Goal: Task Accomplishment & Management: Manage account settings

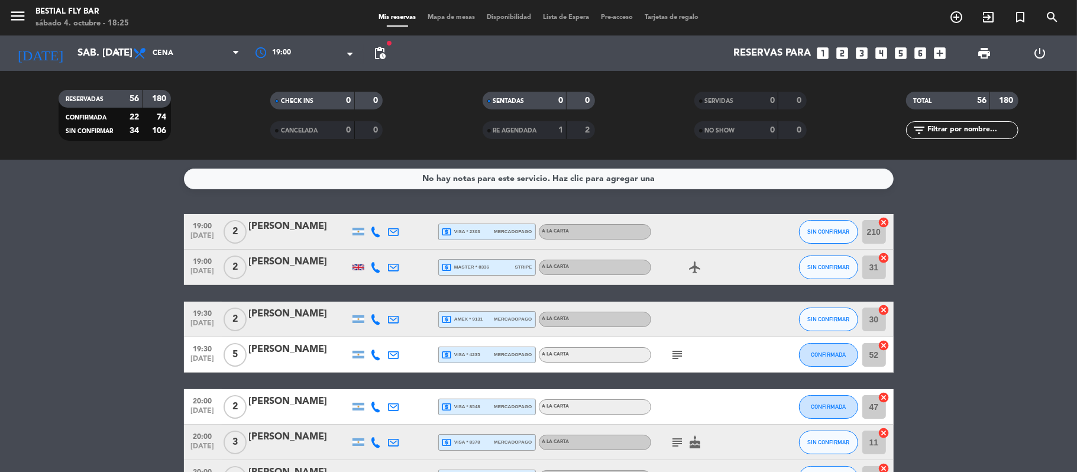
scroll to position [1869, 0]
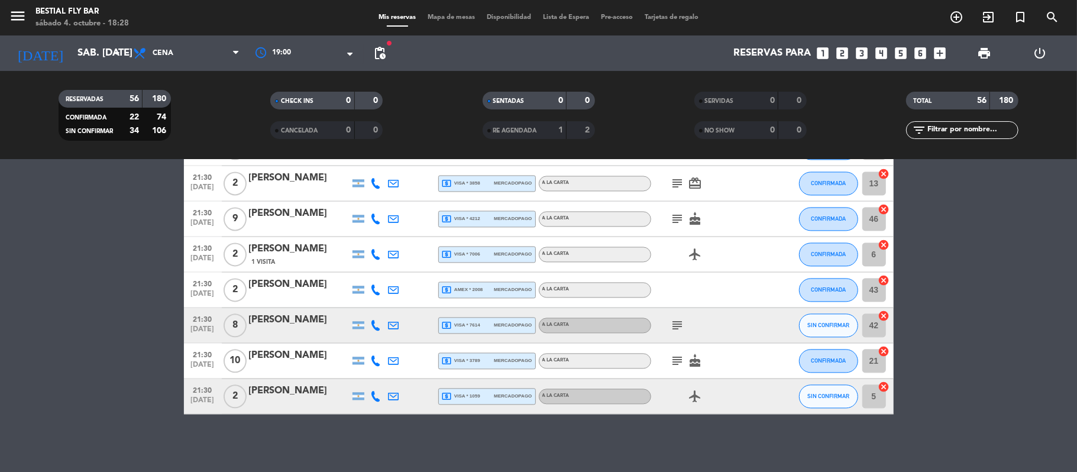
click at [683, 355] on icon "subject" at bounding box center [677, 361] width 14 height 14
click at [679, 320] on icon "subject" at bounding box center [677, 325] width 14 height 14
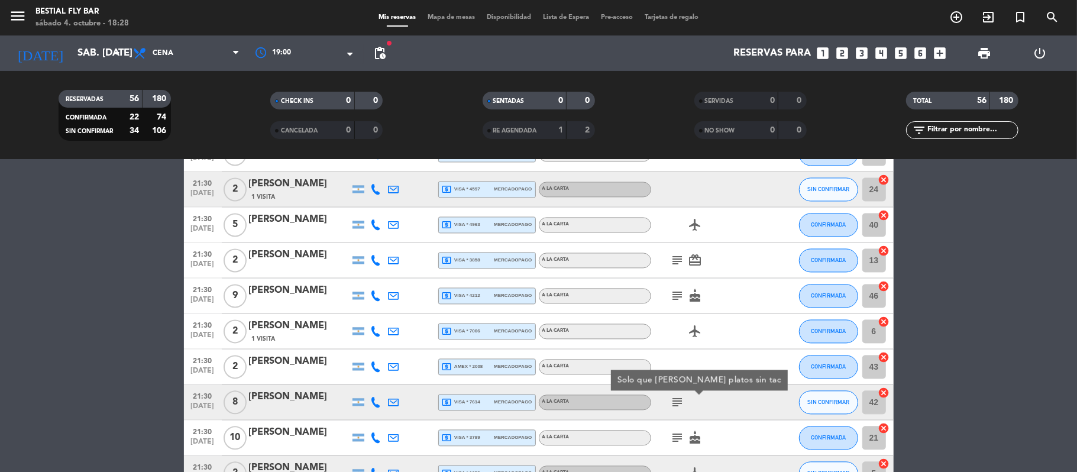
scroll to position [1791, 0]
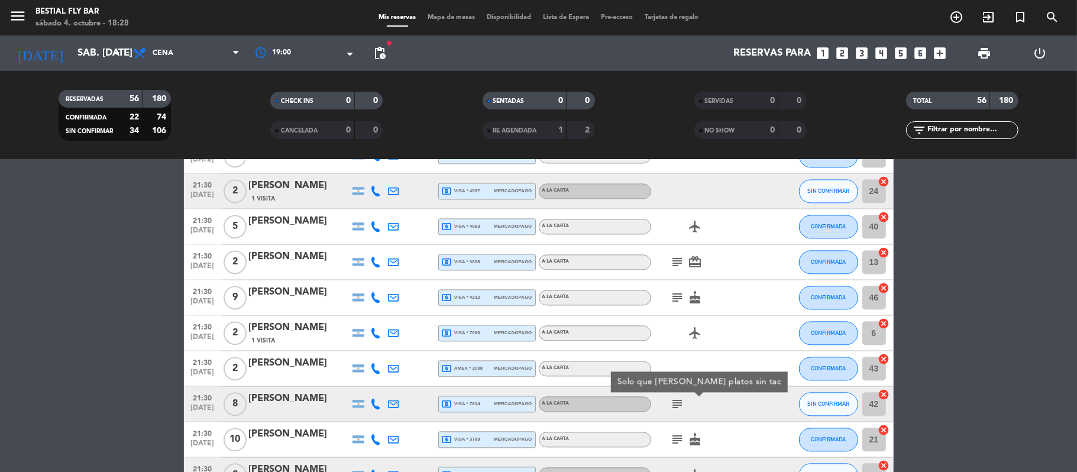
click at [679, 299] on icon "subject" at bounding box center [677, 297] width 14 height 14
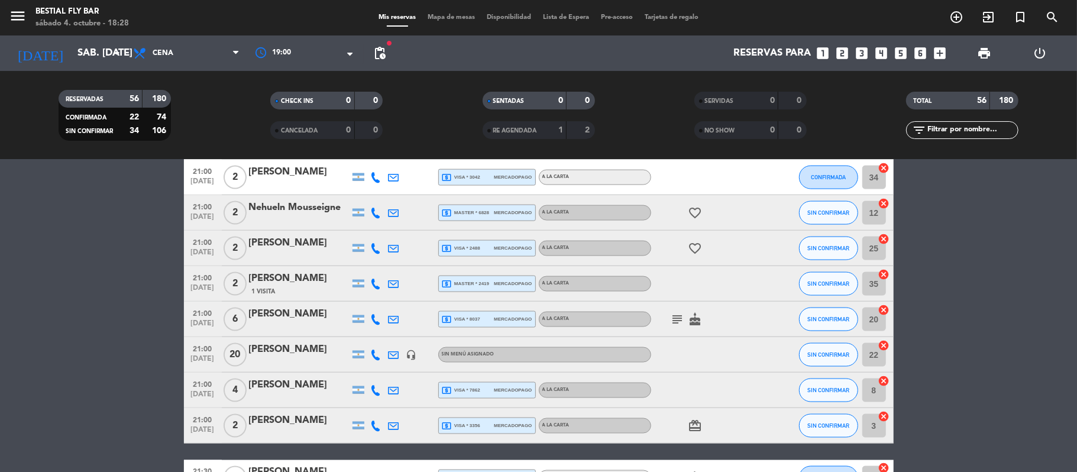
scroll to position [1239, 0]
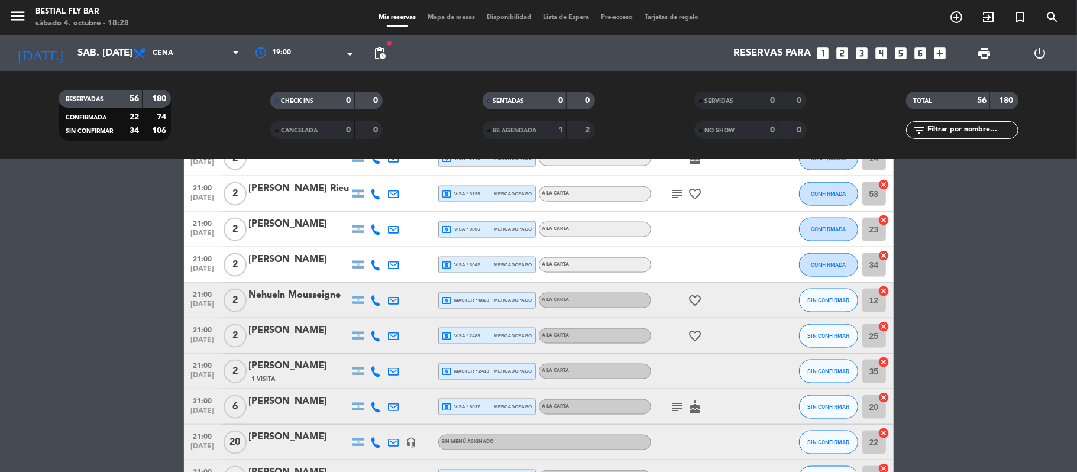
click at [675, 403] on icon "subject" at bounding box center [677, 407] width 14 height 14
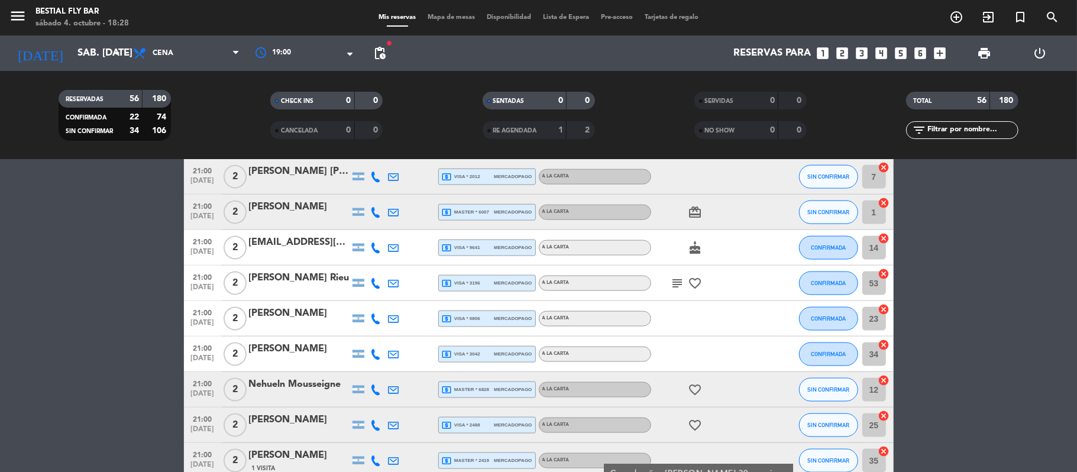
scroll to position [1081, 0]
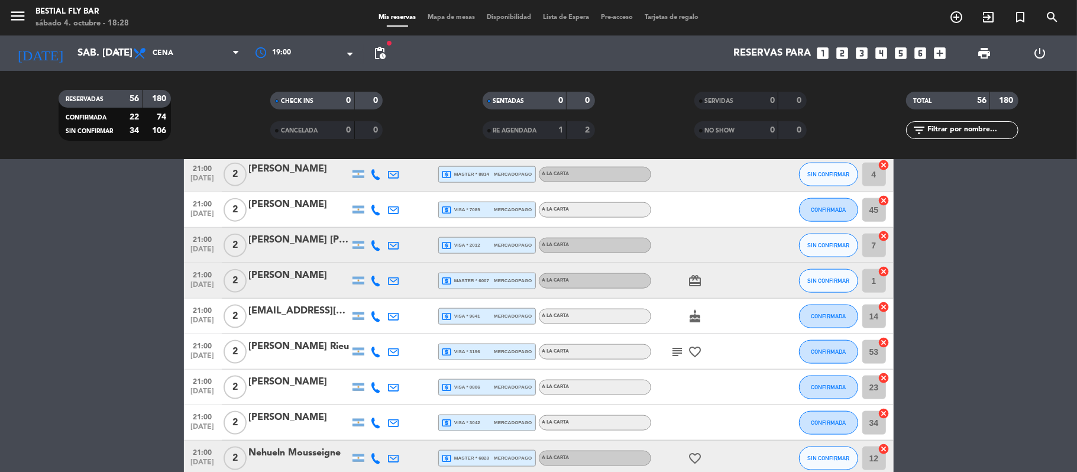
click at [698, 315] on icon "cake" at bounding box center [695, 316] width 14 height 14
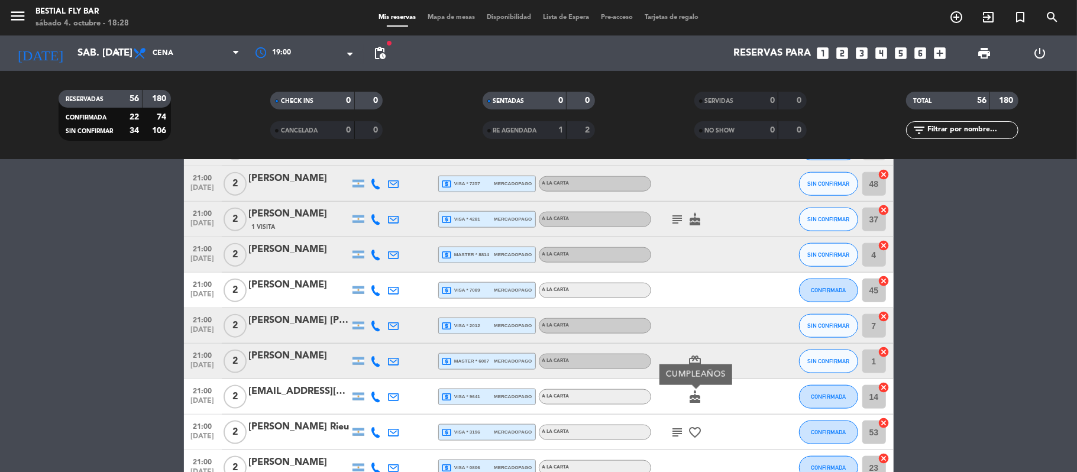
scroll to position [923, 0]
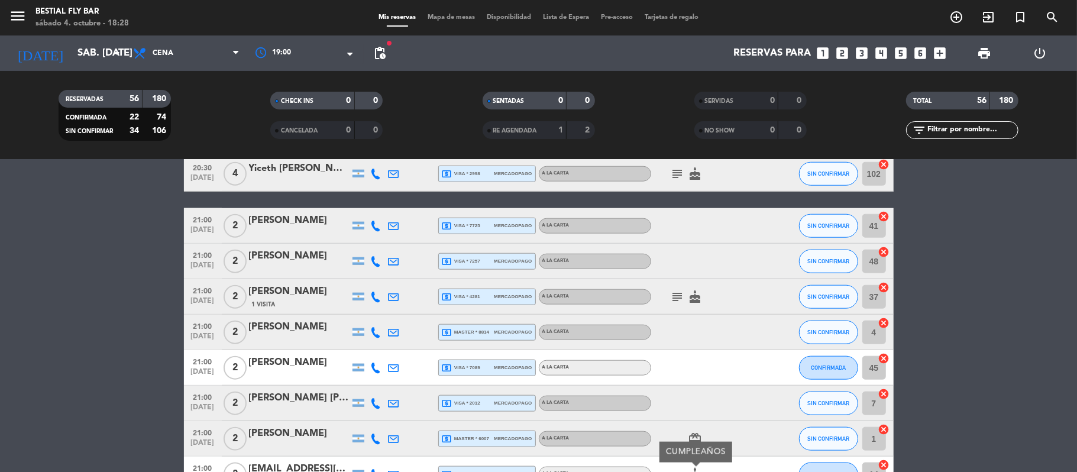
click at [680, 290] on icon "subject" at bounding box center [677, 297] width 14 height 14
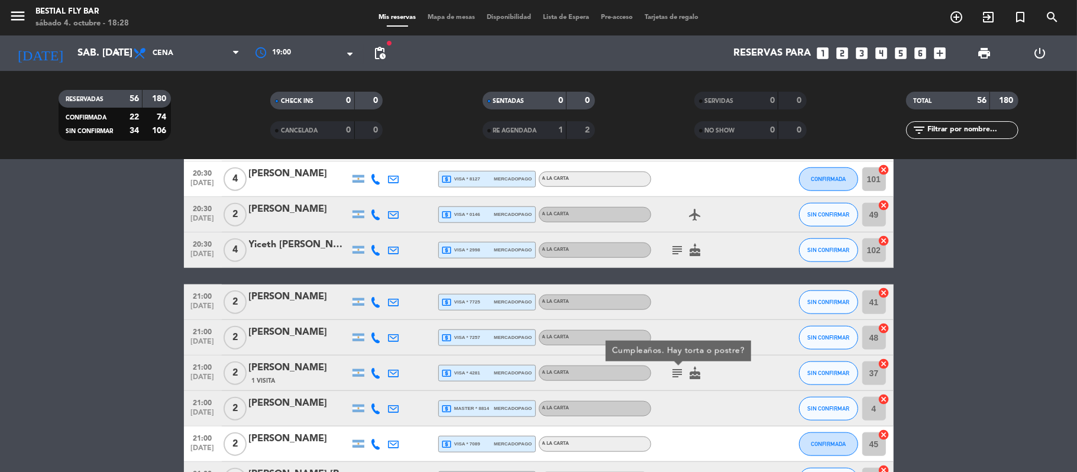
scroll to position [845, 0]
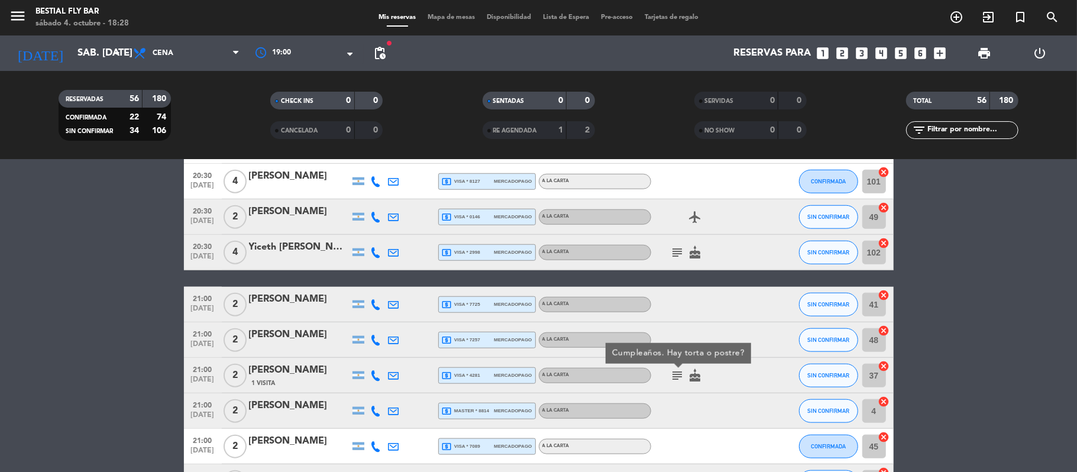
click at [679, 254] on icon "subject" at bounding box center [677, 252] width 14 height 14
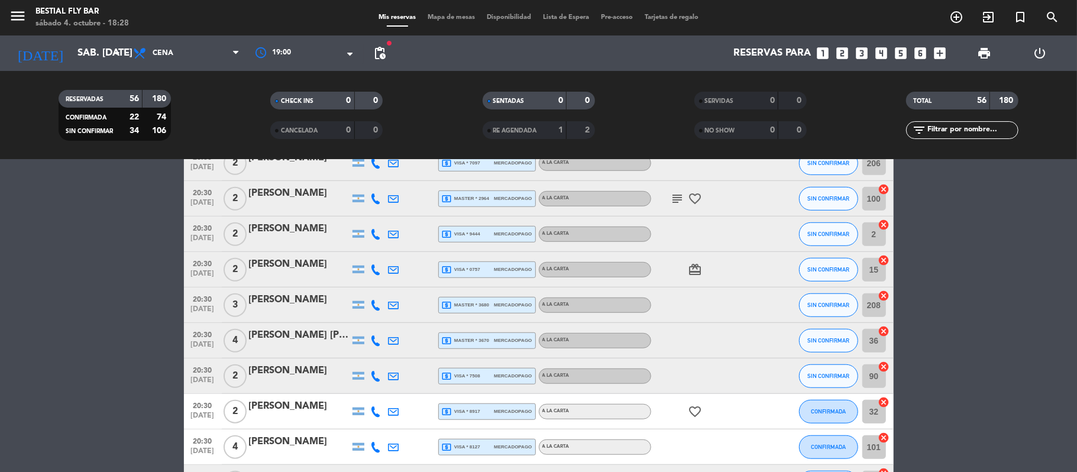
scroll to position [451, 0]
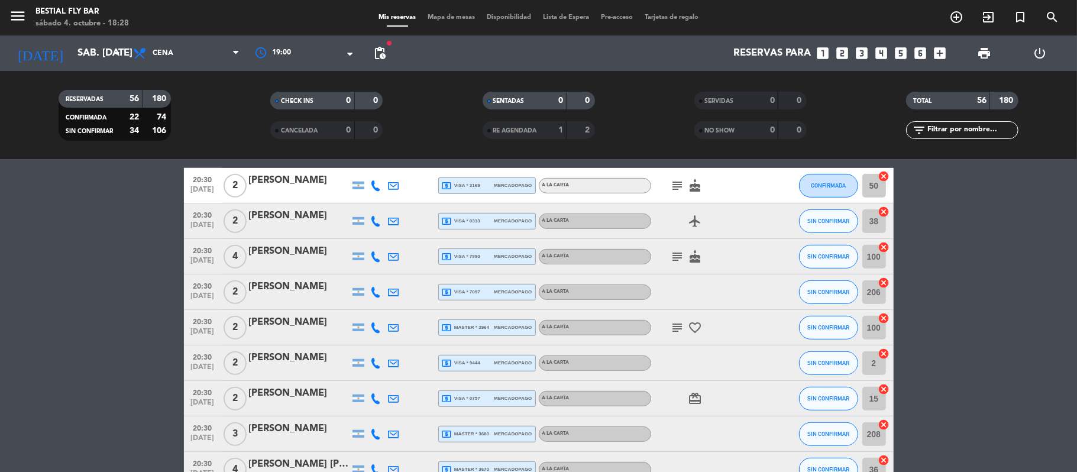
click at [684, 261] on icon "subject" at bounding box center [677, 256] width 14 height 14
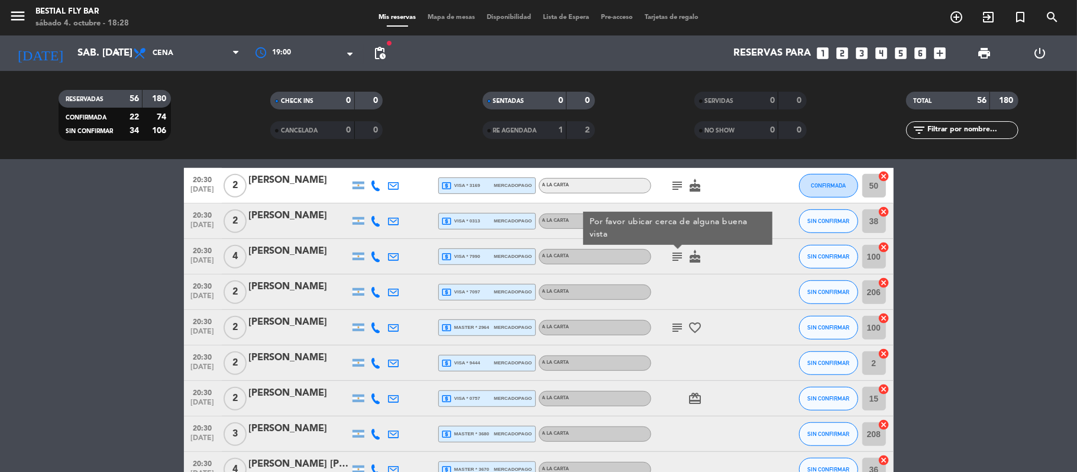
scroll to position [293, 0]
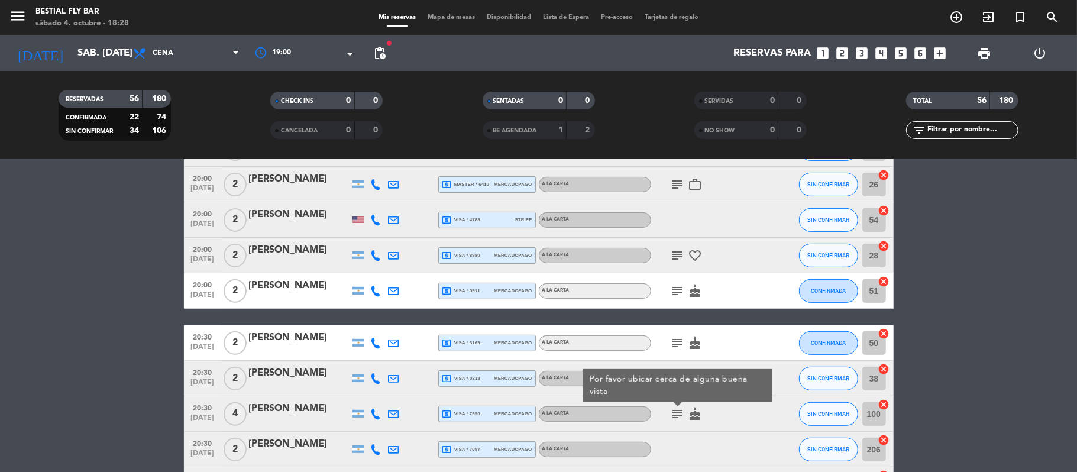
click at [681, 339] on icon "subject" at bounding box center [677, 343] width 14 height 14
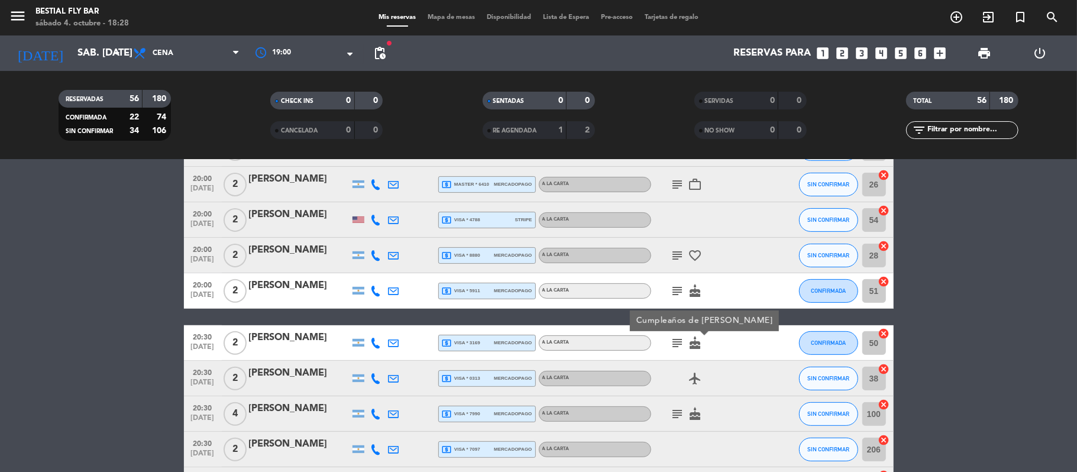
click at [673, 292] on icon "subject" at bounding box center [677, 291] width 14 height 14
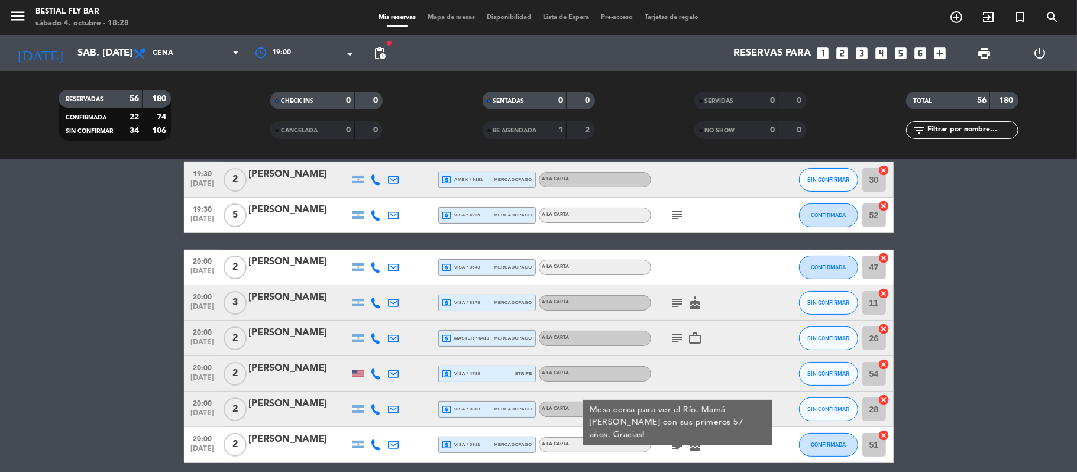
scroll to position [135, 0]
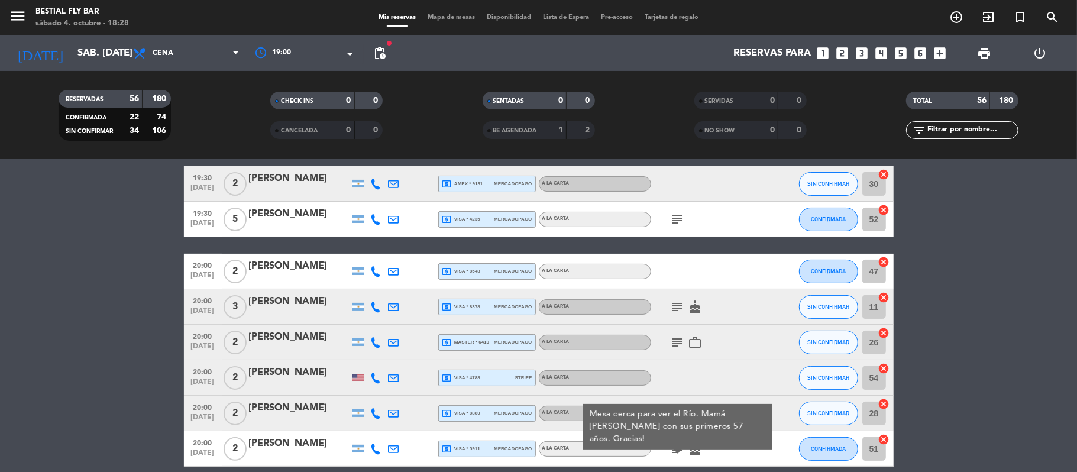
click at [675, 305] on icon "subject" at bounding box center [677, 307] width 14 height 14
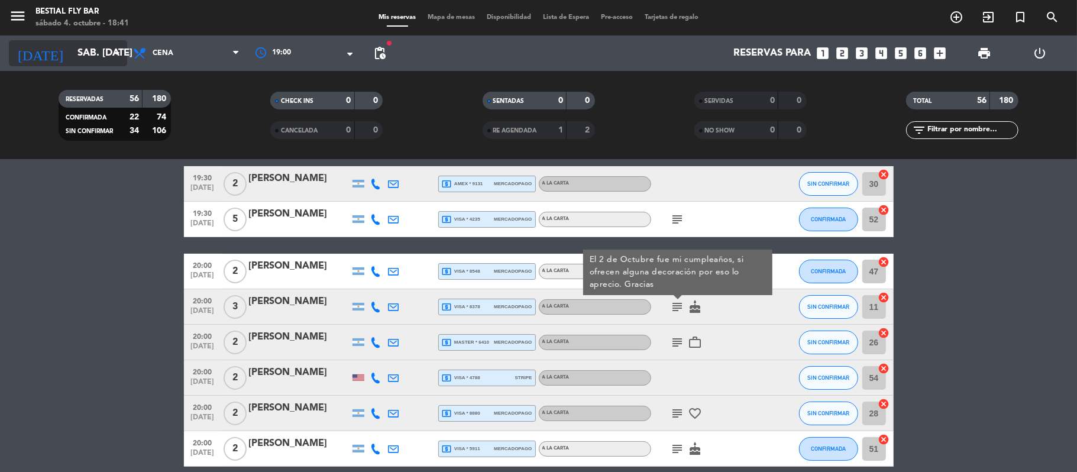
click at [84, 53] on input "sáb. [DATE]" at bounding box center [136, 53] width 128 height 23
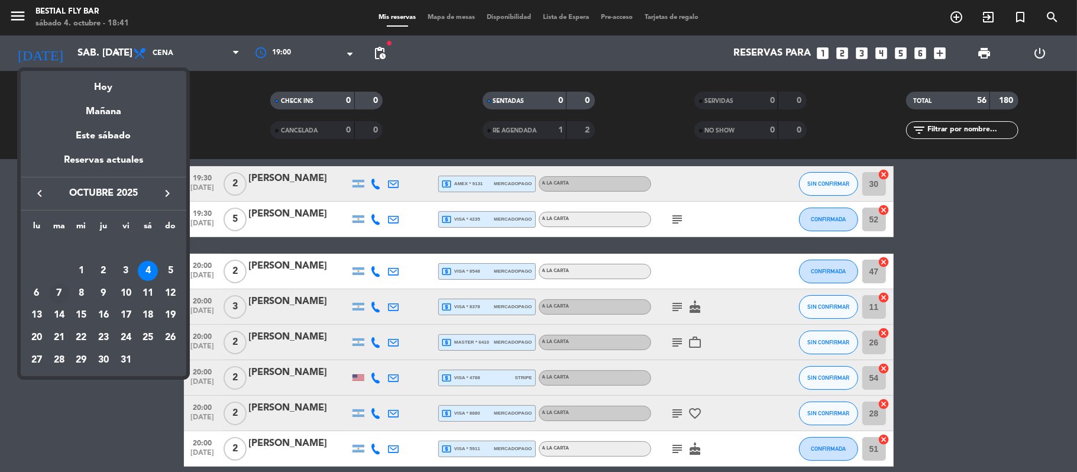
click at [59, 287] on div "7" at bounding box center [59, 293] width 20 height 20
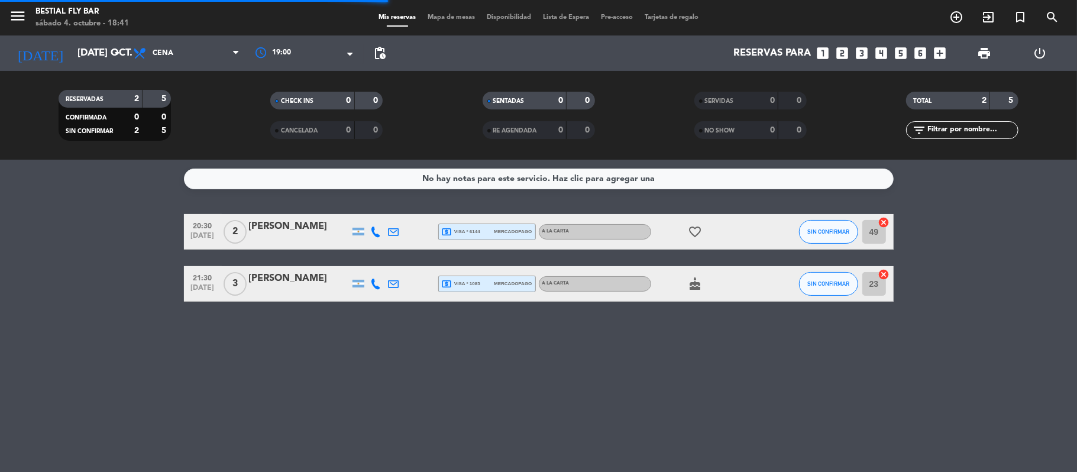
scroll to position [0, 0]
click at [318, 278] on div "[PERSON_NAME]" at bounding box center [299, 278] width 101 height 15
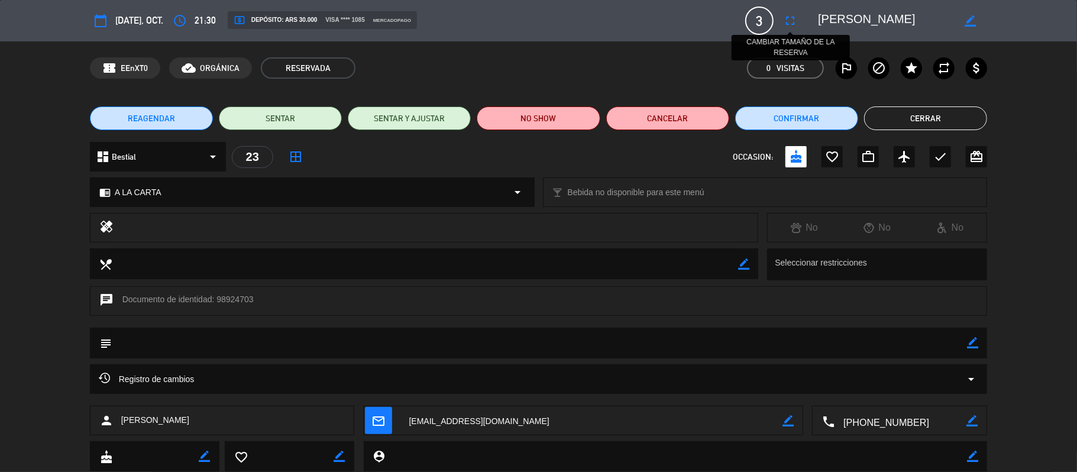
click at [785, 22] on icon "fullscreen" at bounding box center [790, 21] width 14 height 14
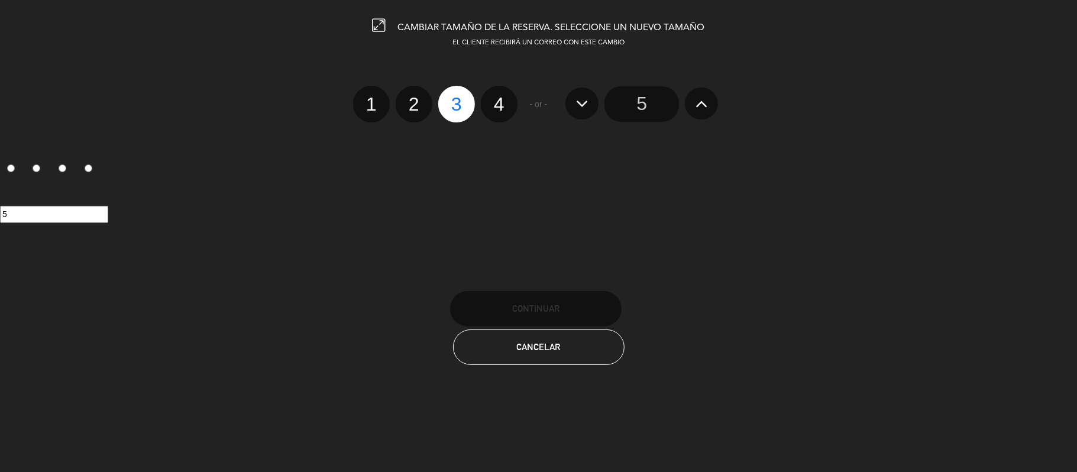
click at [693, 95] on button at bounding box center [701, 104] width 33 height 32
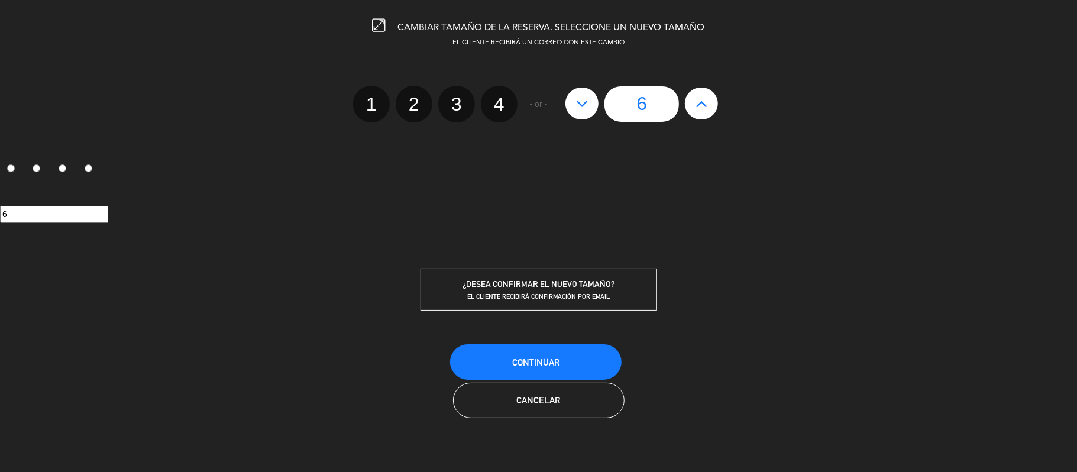
click at [649, 106] on input "6" at bounding box center [641, 103] width 74 height 35
click at [553, 359] on span "Continuar" at bounding box center [535, 362] width 47 height 10
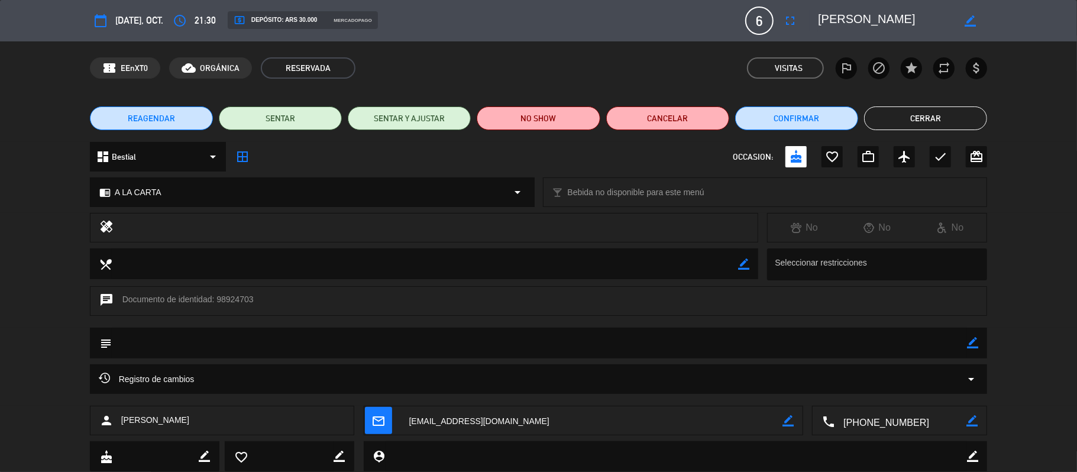
click at [939, 115] on button "Cerrar" at bounding box center [925, 118] width 123 height 24
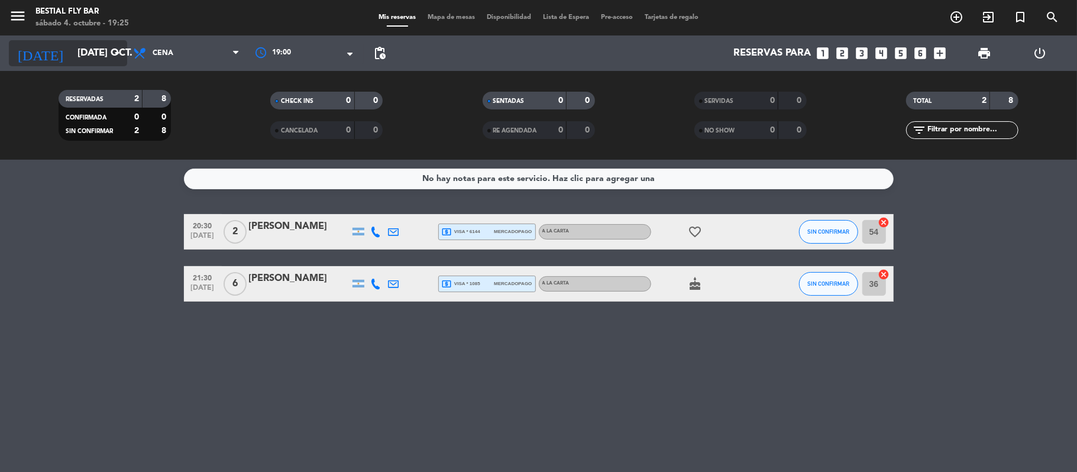
click at [72, 48] on input "[DATE] oct." at bounding box center [136, 53] width 128 height 23
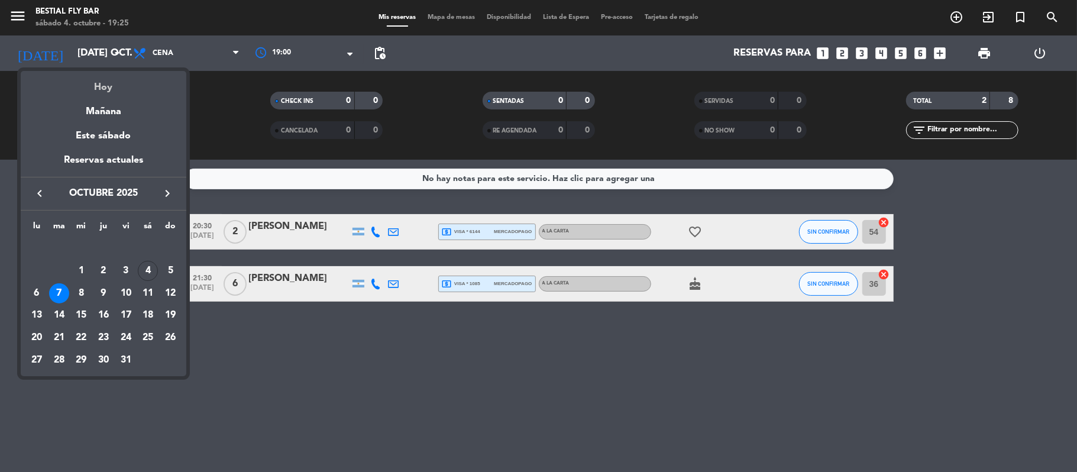
click at [101, 90] on div "Hoy" at bounding box center [104, 83] width 166 height 24
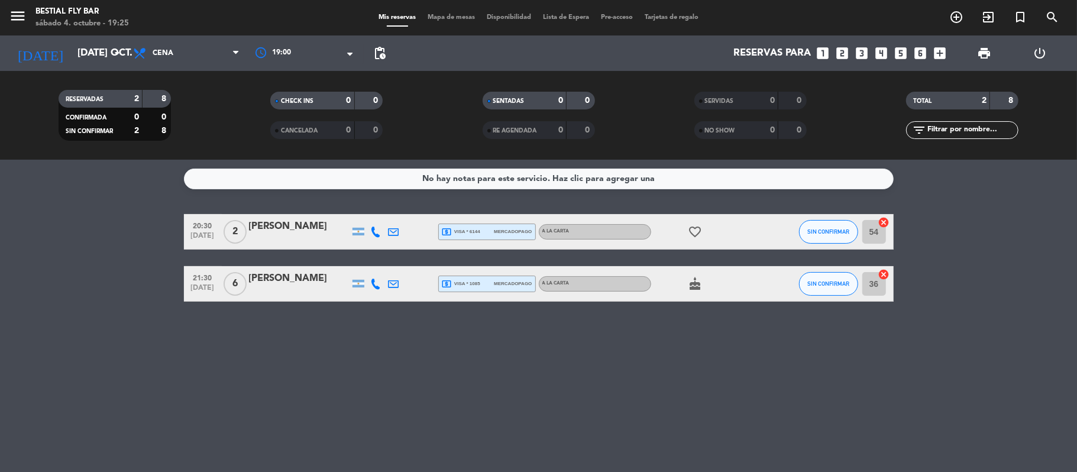
type input "sáb. [DATE]"
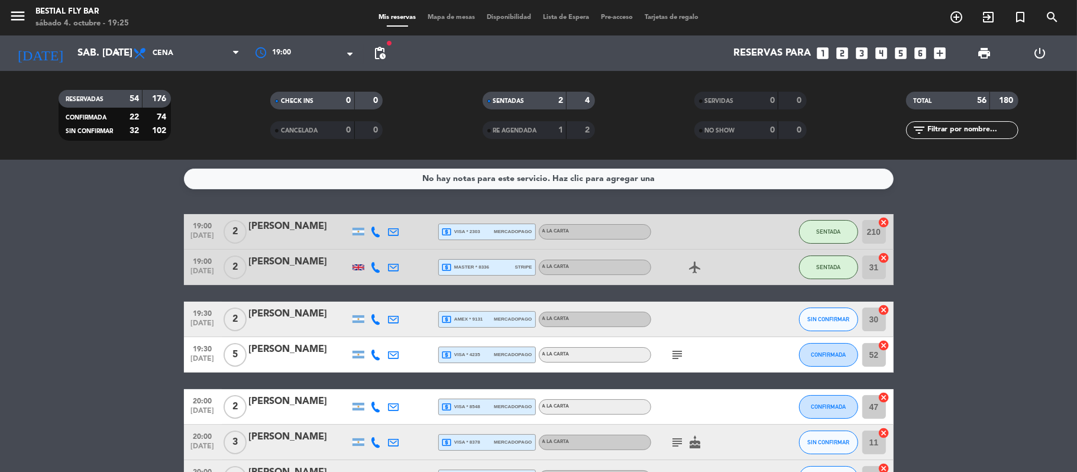
scroll to position [79, 0]
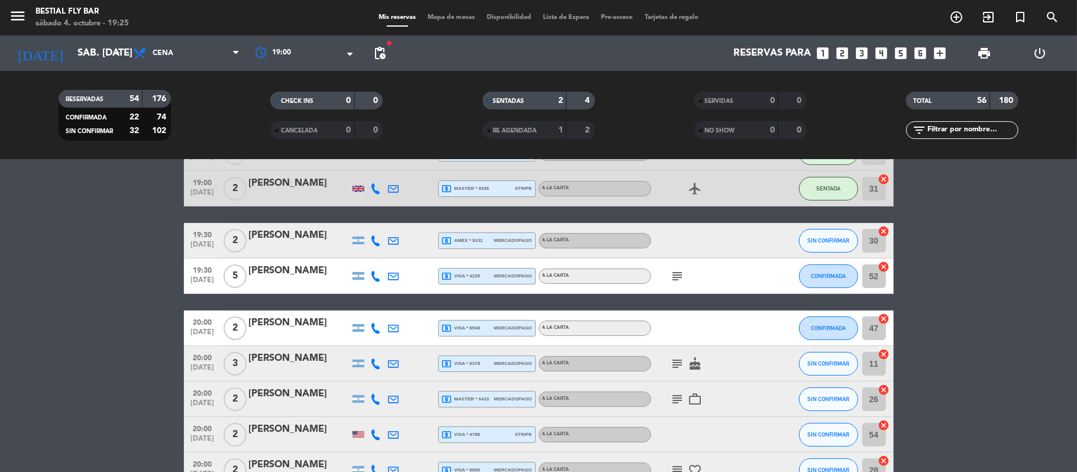
click at [677, 369] on icon "subject" at bounding box center [677, 364] width 14 height 14
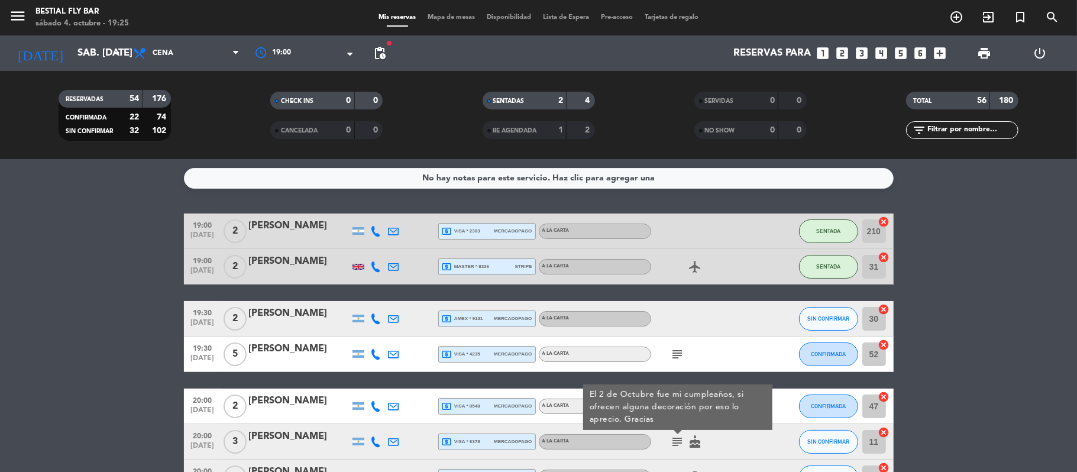
scroll to position [0, 0]
click at [670, 356] on icon "subject" at bounding box center [677, 355] width 14 height 14
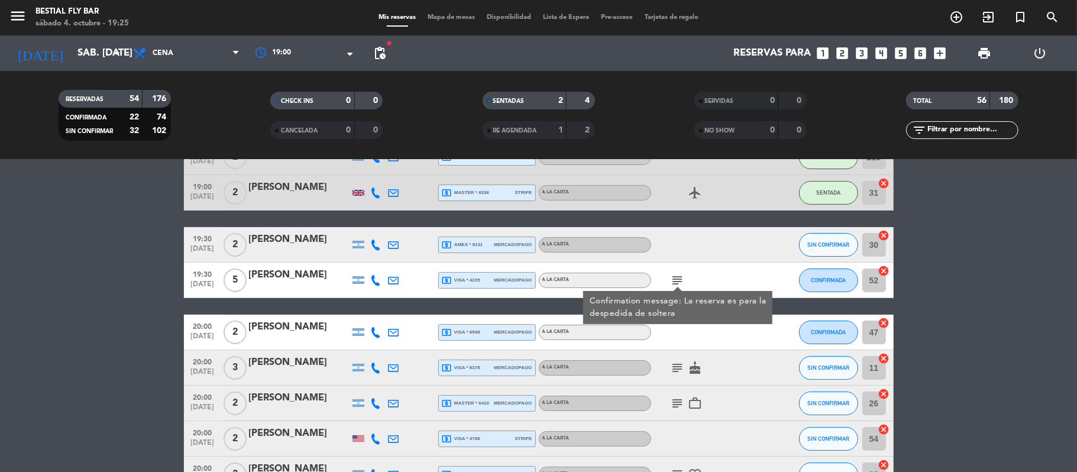
scroll to position [79, 0]
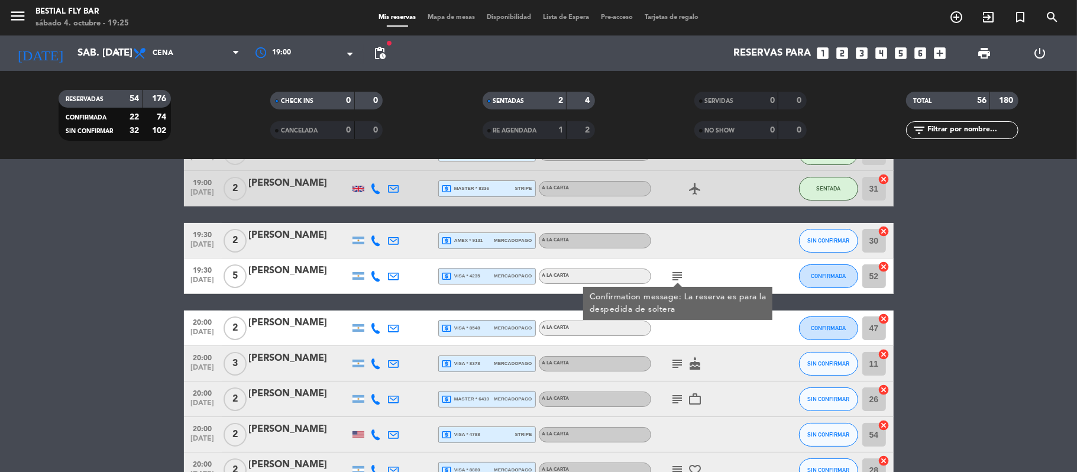
click at [670, 357] on icon "subject" at bounding box center [677, 364] width 14 height 14
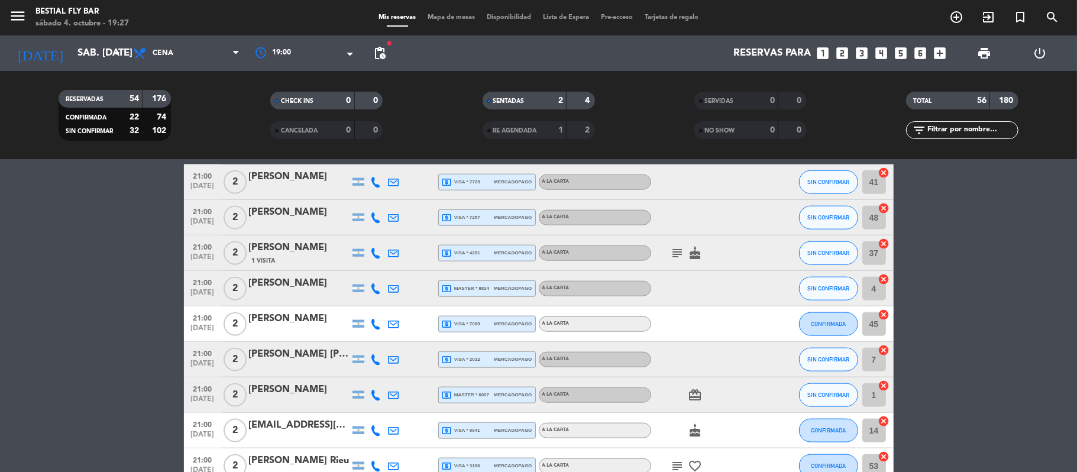
scroll to position [946, 0]
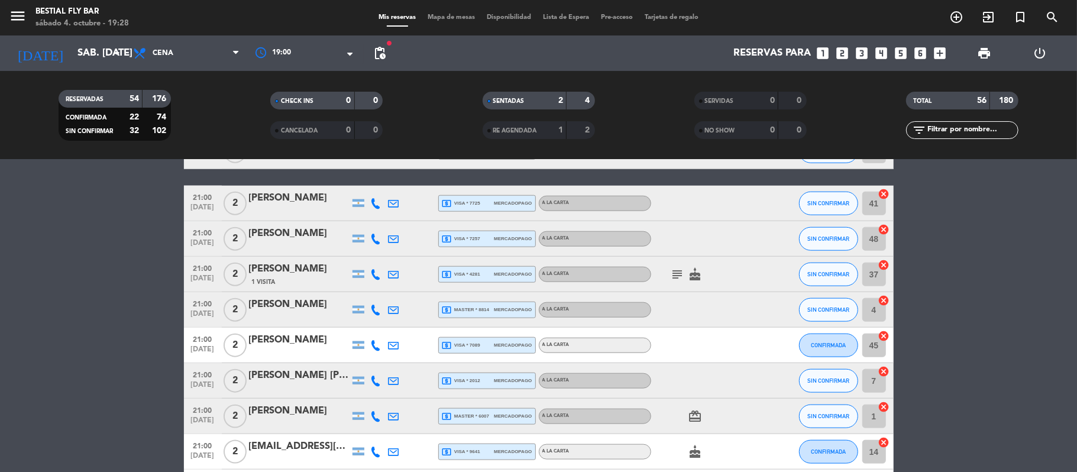
click at [691, 457] on icon "cake" at bounding box center [695, 452] width 14 height 14
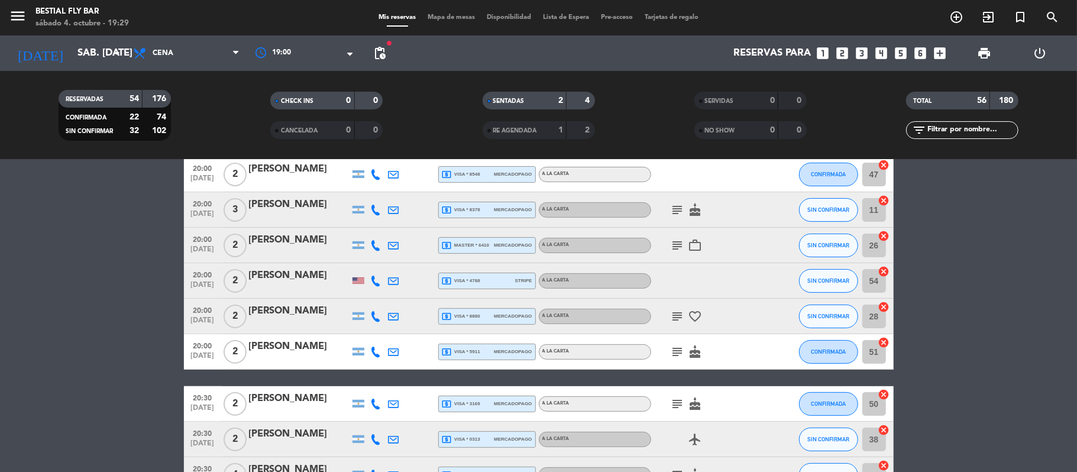
scroll to position [0, 0]
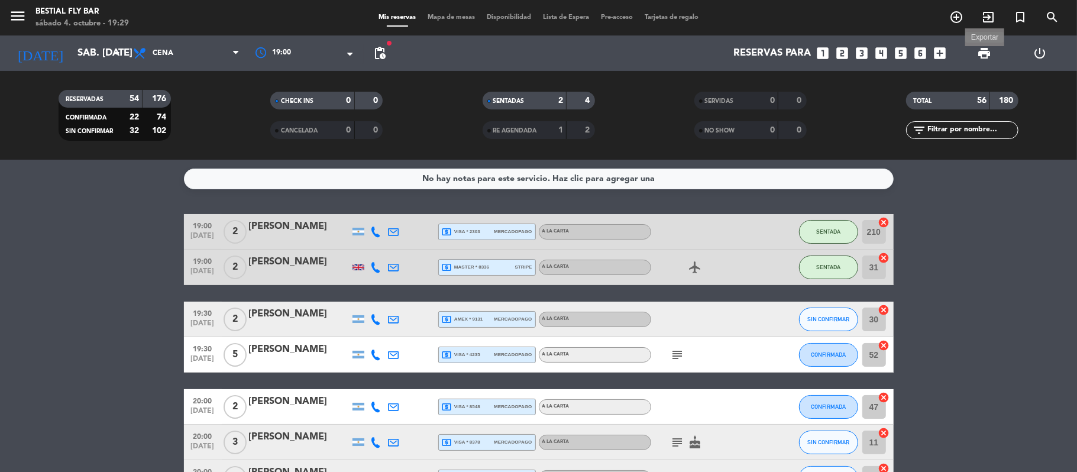
click at [989, 50] on span "print" at bounding box center [984, 53] width 14 height 14
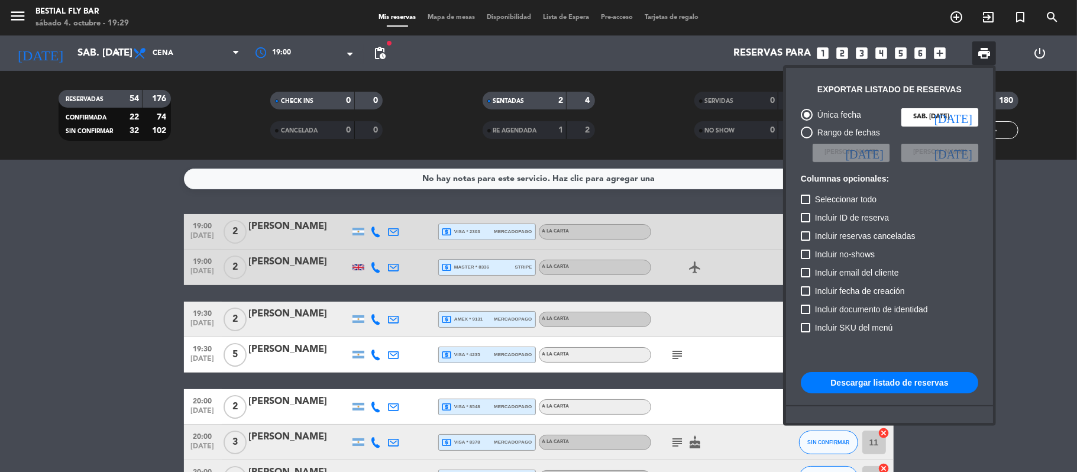
click at [881, 382] on button "Descargar listado de reservas" at bounding box center [889, 382] width 177 height 21
click at [162, 229] on div at bounding box center [538, 236] width 1077 height 472
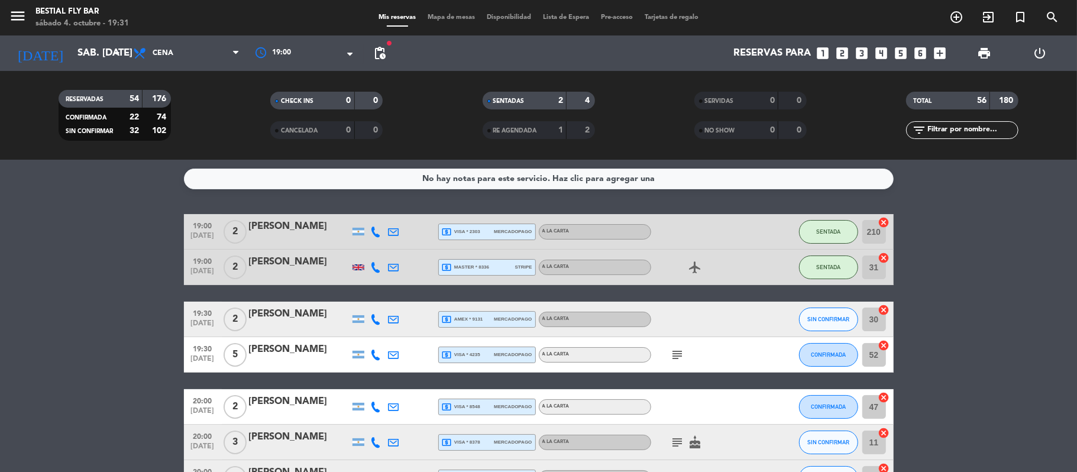
click at [512, 230] on span "mercadopago" at bounding box center [513, 232] width 38 height 8
click at [504, 266] on div "local_atm master * 8336 stripe" at bounding box center [487, 267] width 90 height 15
click at [505, 322] on span "mercadopago" at bounding box center [513, 319] width 38 height 8
click at [502, 351] on span "mercadopago" at bounding box center [513, 355] width 38 height 8
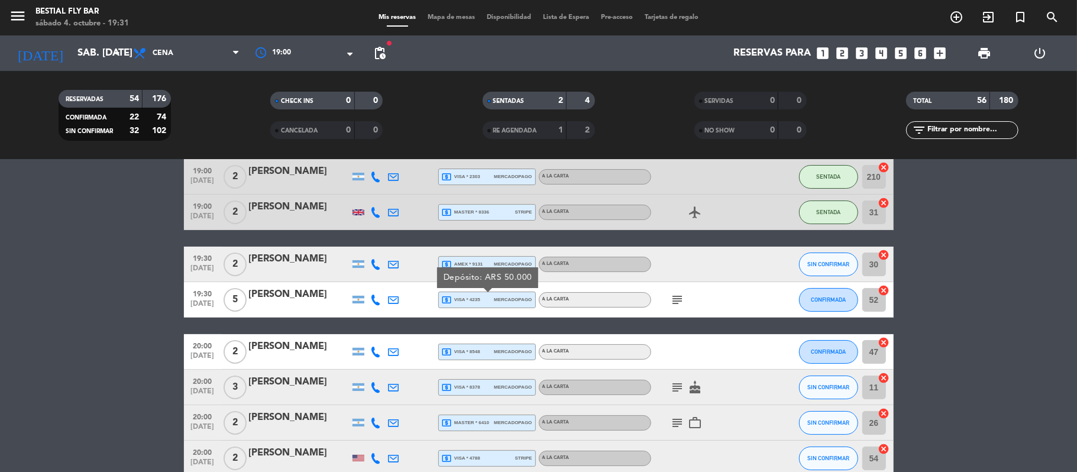
scroll to position [79, 0]
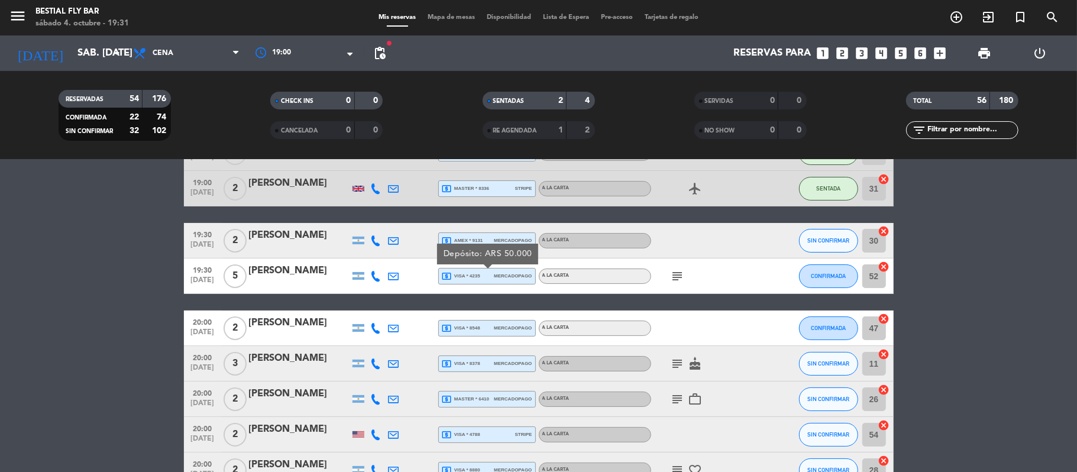
click at [504, 323] on div "local_atm visa * 8548 mercadopago" at bounding box center [487, 327] width 90 height 15
click at [518, 365] on span "mercadopago" at bounding box center [513, 363] width 38 height 8
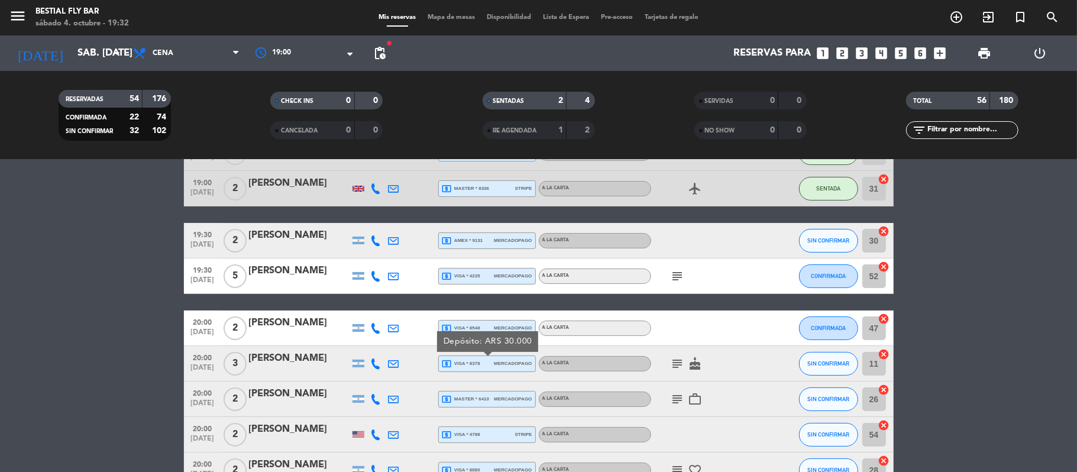
click at [452, 391] on div "local_atm master * 6410 mercadopago" at bounding box center [487, 398] width 90 height 15
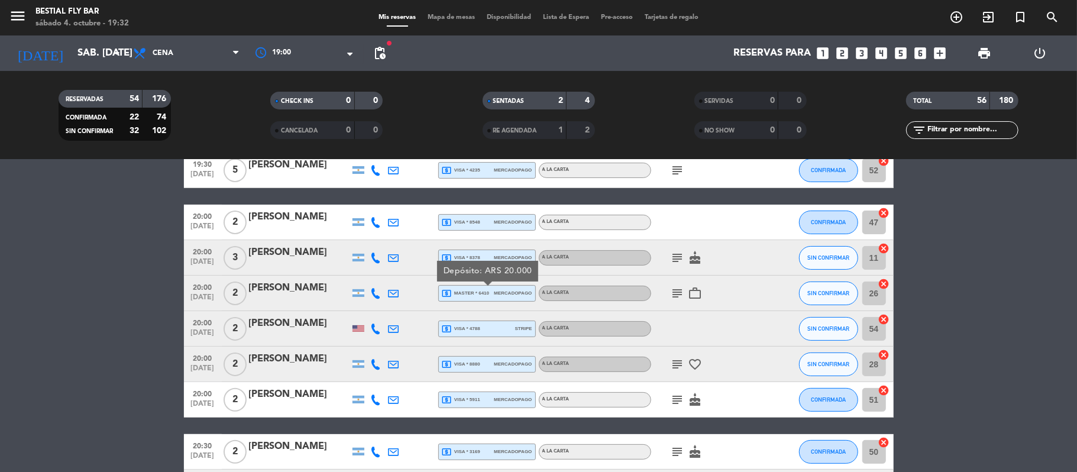
scroll to position [236, 0]
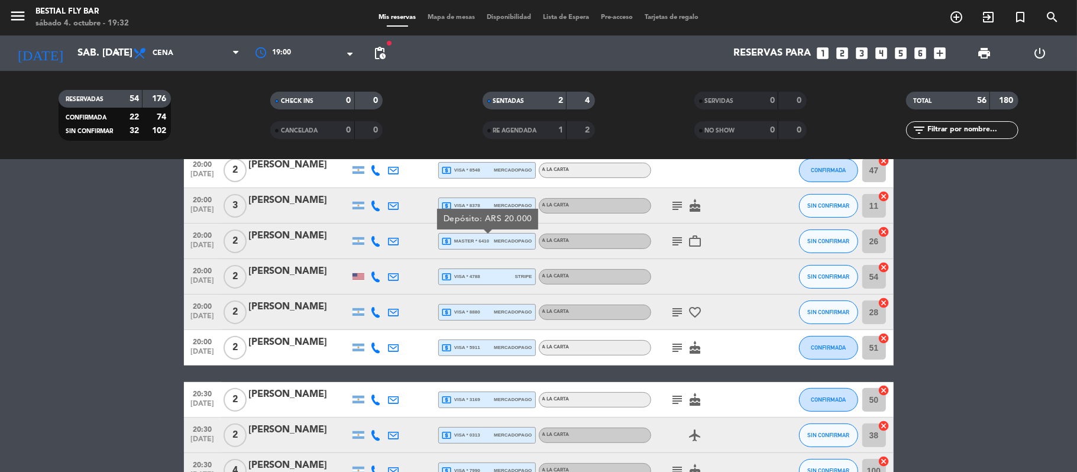
click at [461, 271] on span "local_atm visa * 4788" at bounding box center [461, 276] width 38 height 11
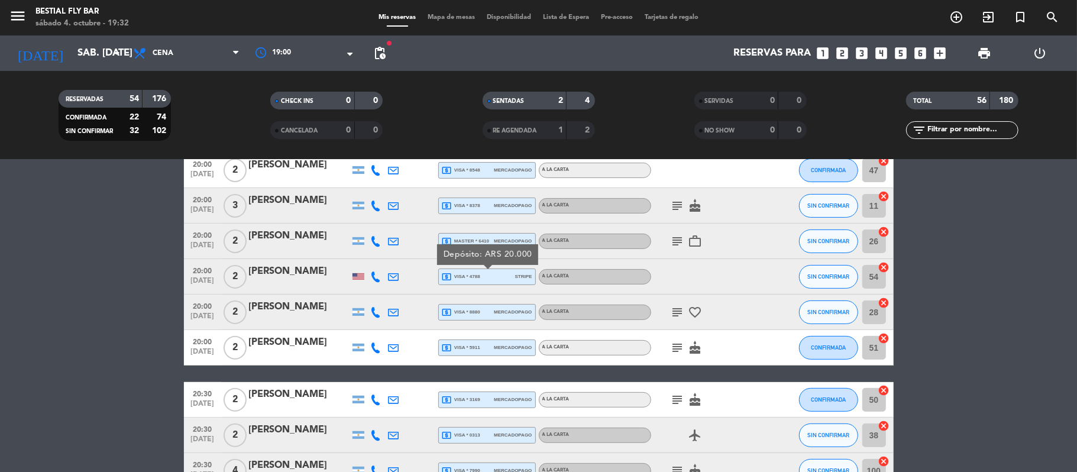
click at [465, 309] on span "local_atm visa * 8880" at bounding box center [461, 312] width 38 height 11
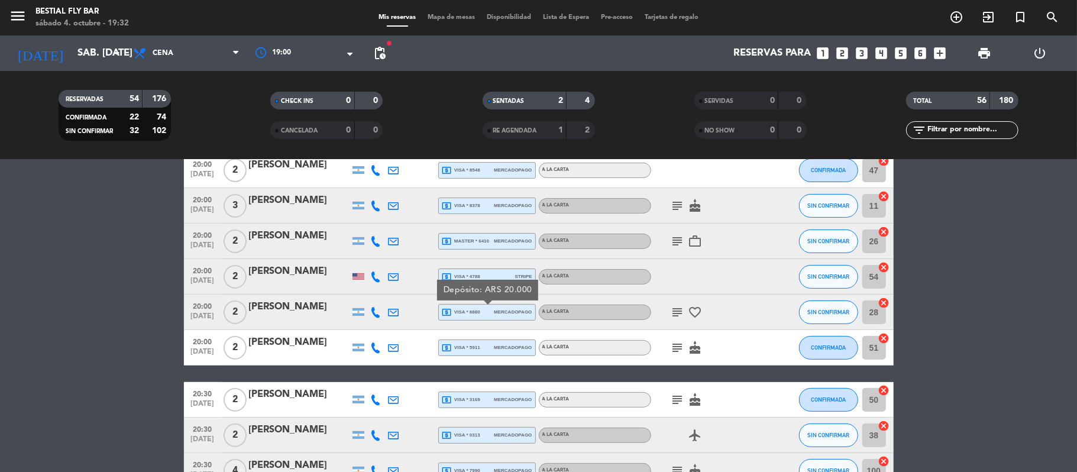
click at [494, 344] on span "mercadopago" at bounding box center [513, 348] width 38 height 8
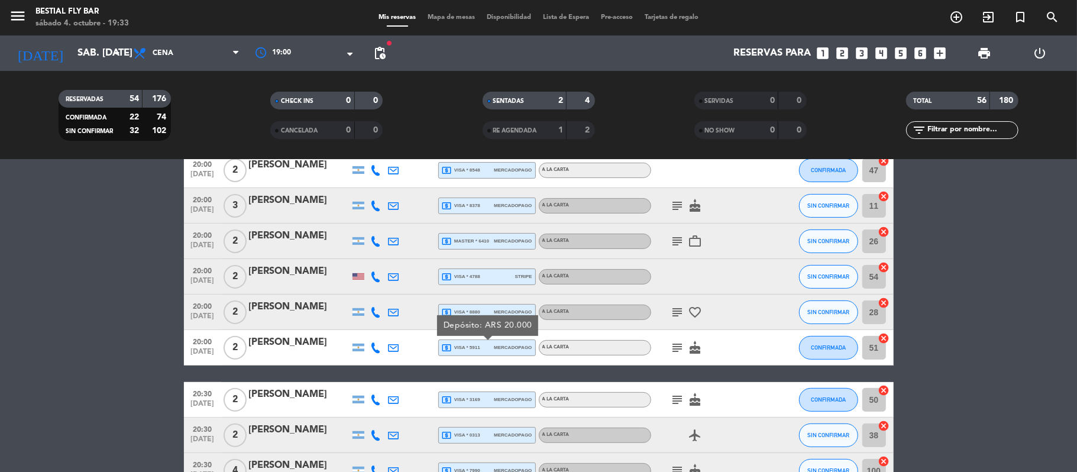
click at [457, 394] on span "local_atm visa * 3169" at bounding box center [461, 399] width 38 height 11
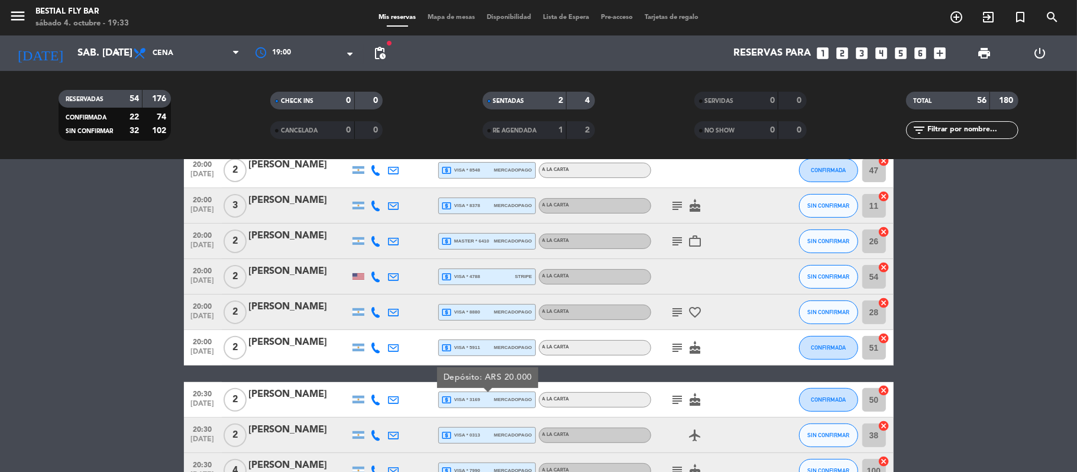
click at [450, 435] on icon "local_atm" at bounding box center [447, 435] width 11 height 11
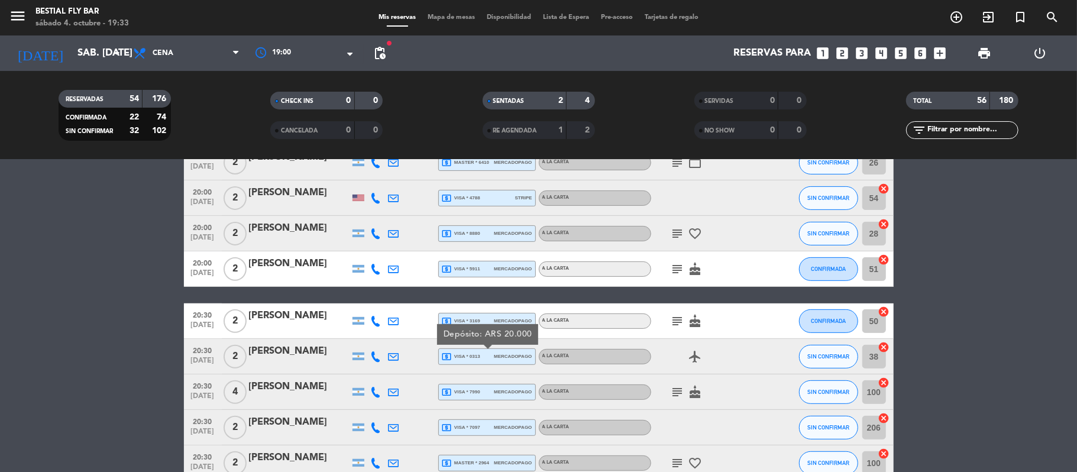
click at [472, 396] on span "local_atm visa * 7990" at bounding box center [461, 392] width 38 height 11
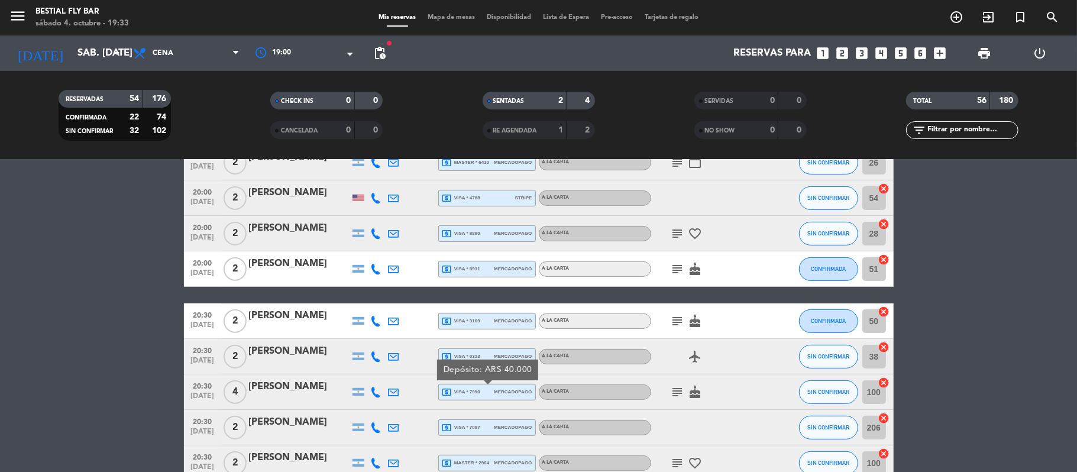
click at [464, 422] on span "local_atm visa * 7097" at bounding box center [461, 427] width 38 height 11
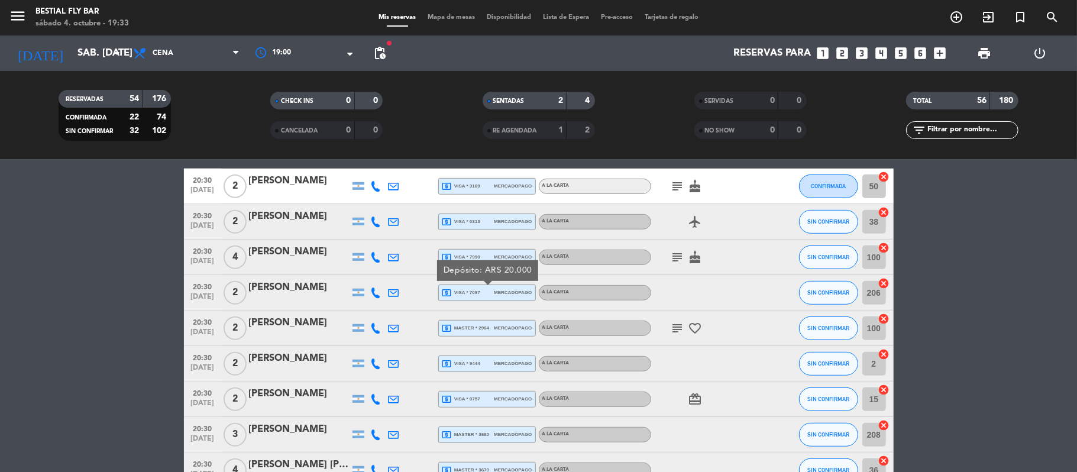
scroll to position [473, 0]
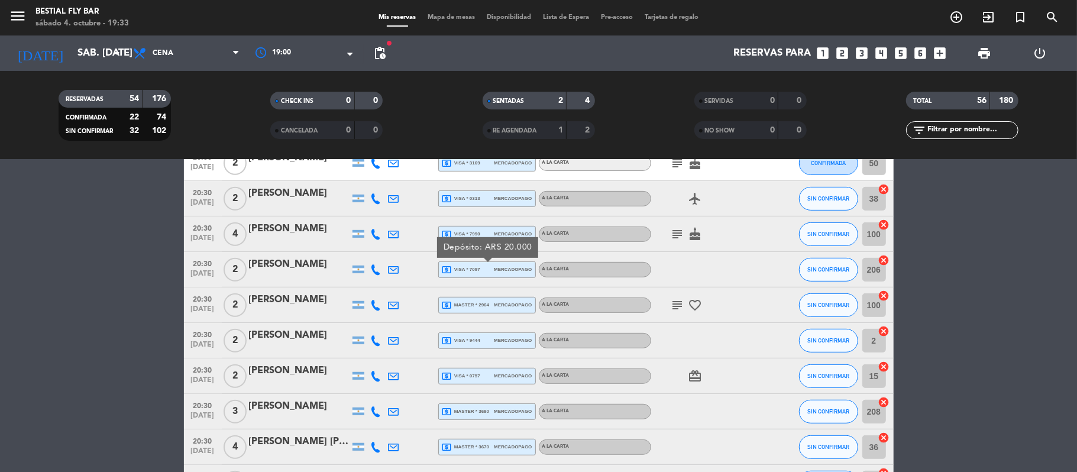
click at [476, 304] on span "local_atm master * 2964" at bounding box center [466, 305] width 48 height 11
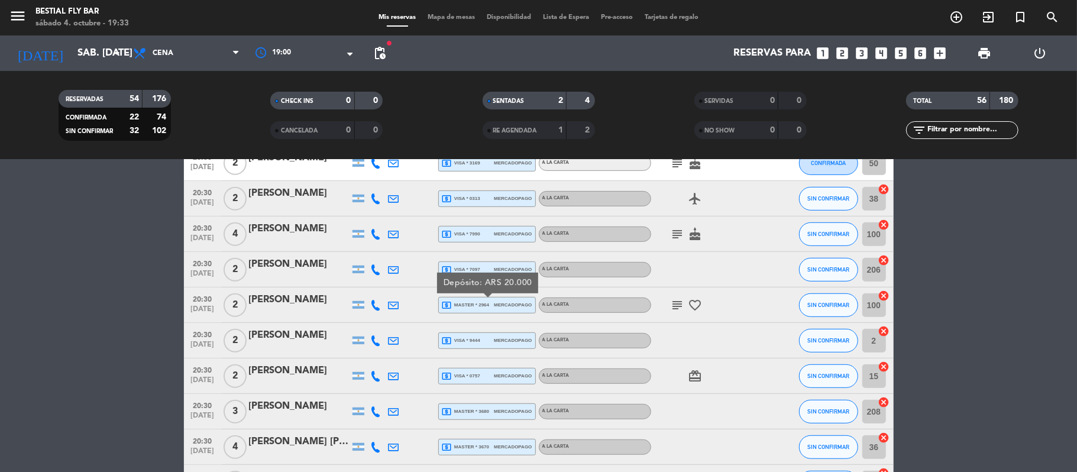
click at [475, 337] on span "local_atm visa * 9444" at bounding box center [461, 340] width 38 height 11
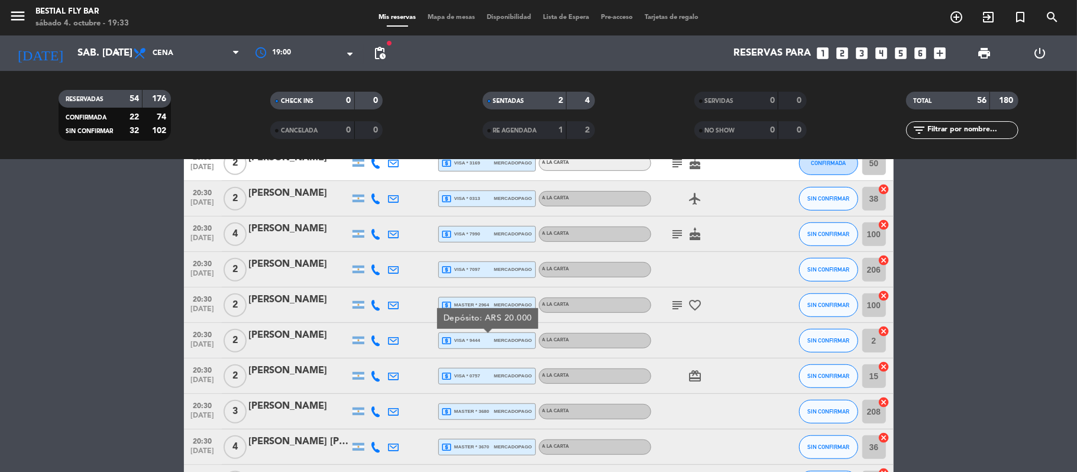
click at [483, 370] on div "local_atm visa * 0757 mercadopago" at bounding box center [487, 375] width 90 height 15
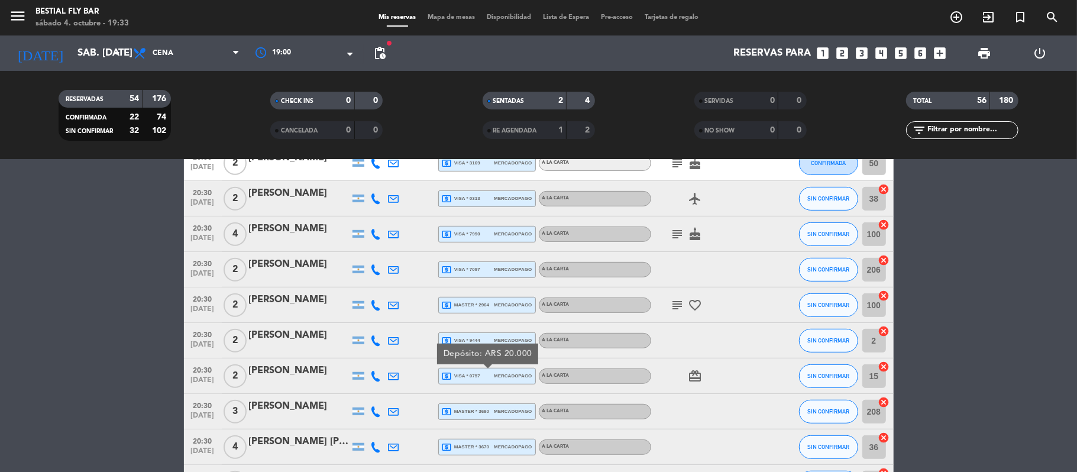
click at [485, 412] on span "local_atm master * 3680" at bounding box center [466, 411] width 48 height 11
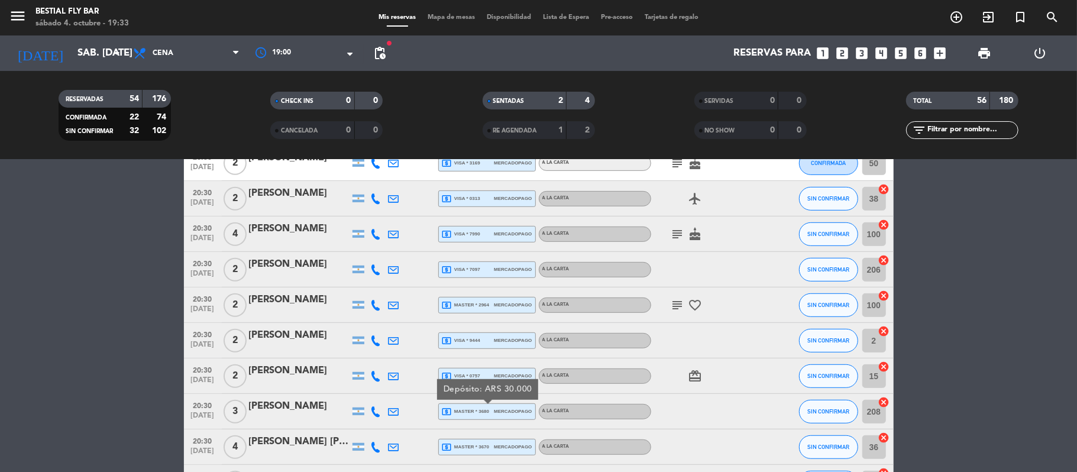
click at [479, 439] on div "local_atm master * 3670 mercadopago" at bounding box center [487, 447] width 98 height 17
click at [477, 445] on span "local_atm master * 3670" at bounding box center [466, 447] width 48 height 11
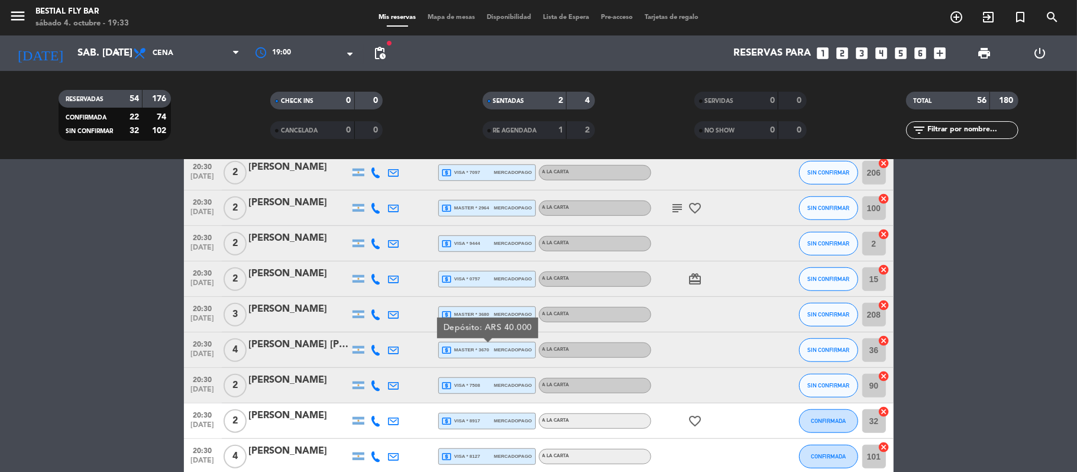
scroll to position [630, 0]
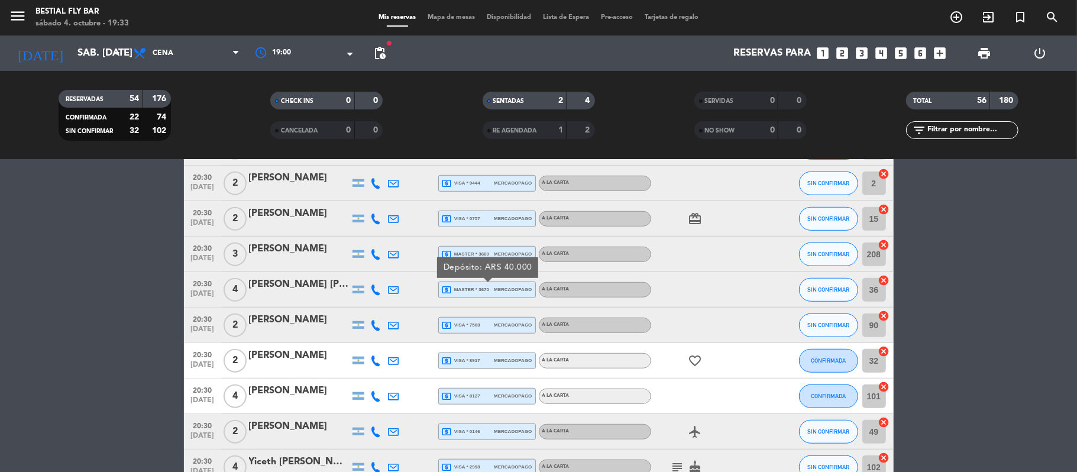
click at [479, 322] on span "local_atm visa * 7508" at bounding box center [461, 325] width 38 height 11
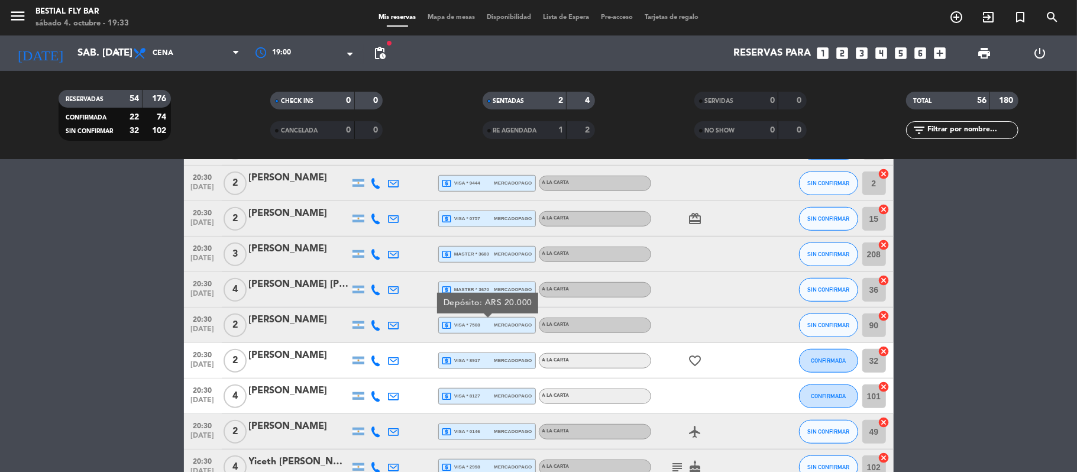
click at [483, 365] on div "local_atm visa * 8917 mercadopago" at bounding box center [487, 360] width 90 height 15
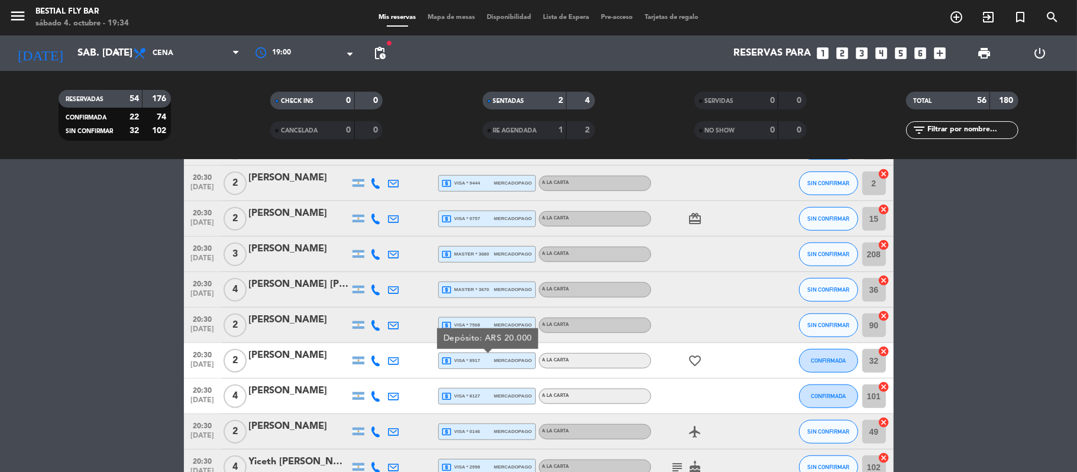
click at [464, 391] on span "local_atm visa * 8127" at bounding box center [461, 396] width 38 height 11
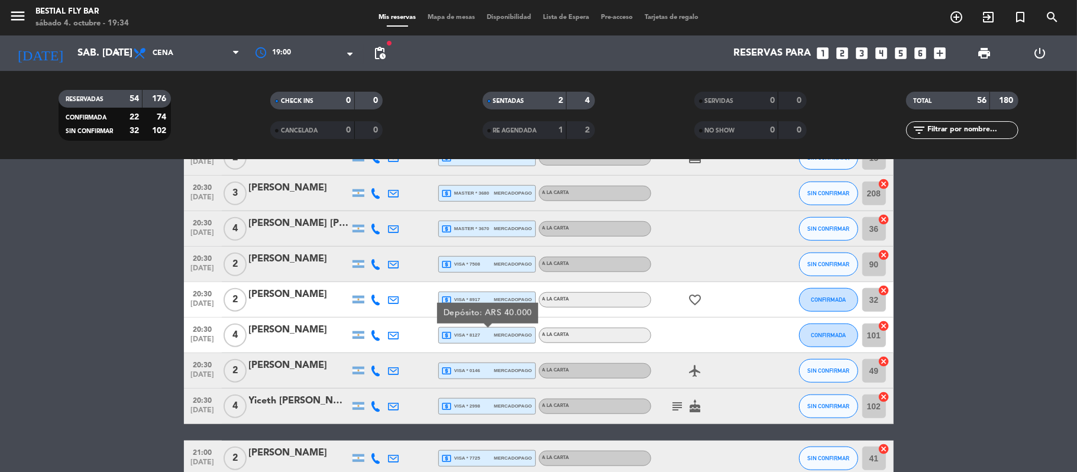
scroll to position [709, 0]
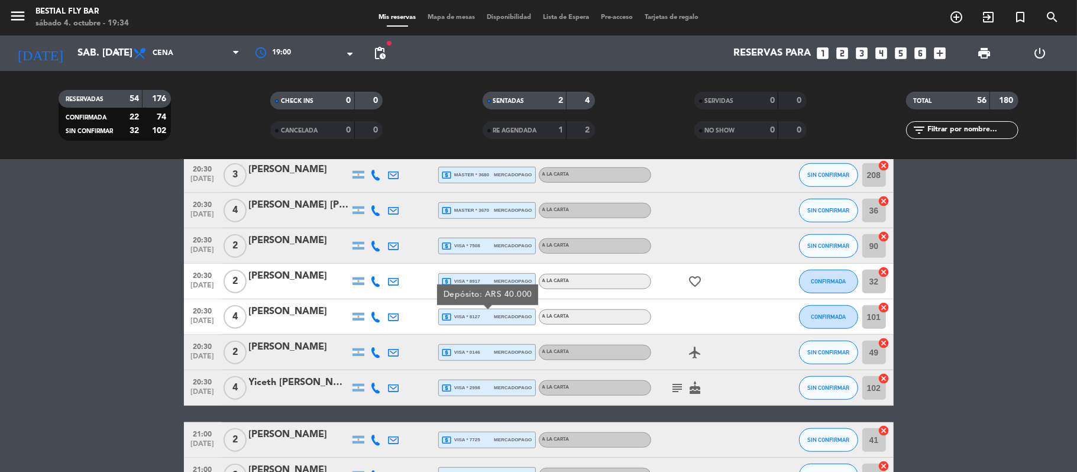
click at [481, 355] on div "local_atm visa * 0146 mercadopago" at bounding box center [487, 352] width 90 height 15
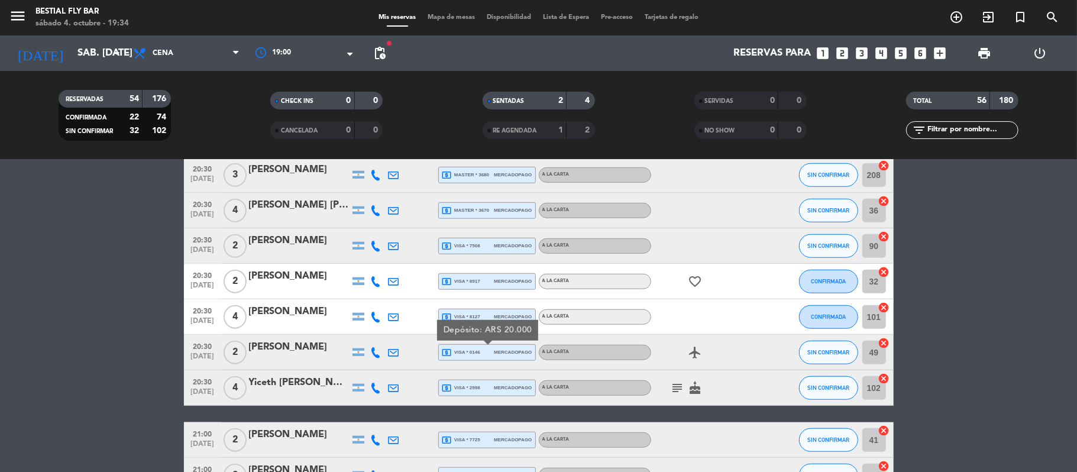
click at [473, 395] on div "local_atm visa * 2998 mercadopago" at bounding box center [487, 388] width 98 height 17
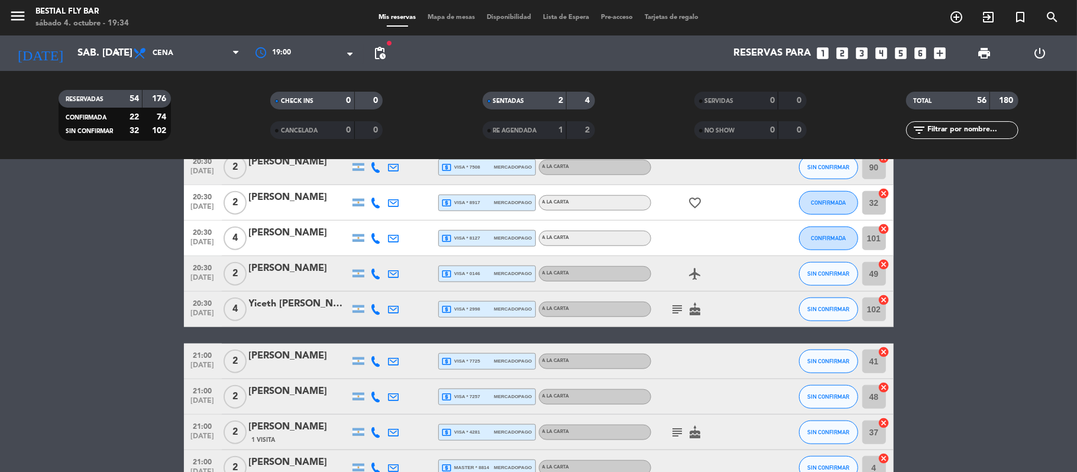
click at [469, 304] on span "local_atm visa * 2998" at bounding box center [461, 309] width 38 height 11
click at [469, 362] on span "local_atm visa * 7725" at bounding box center [461, 361] width 38 height 11
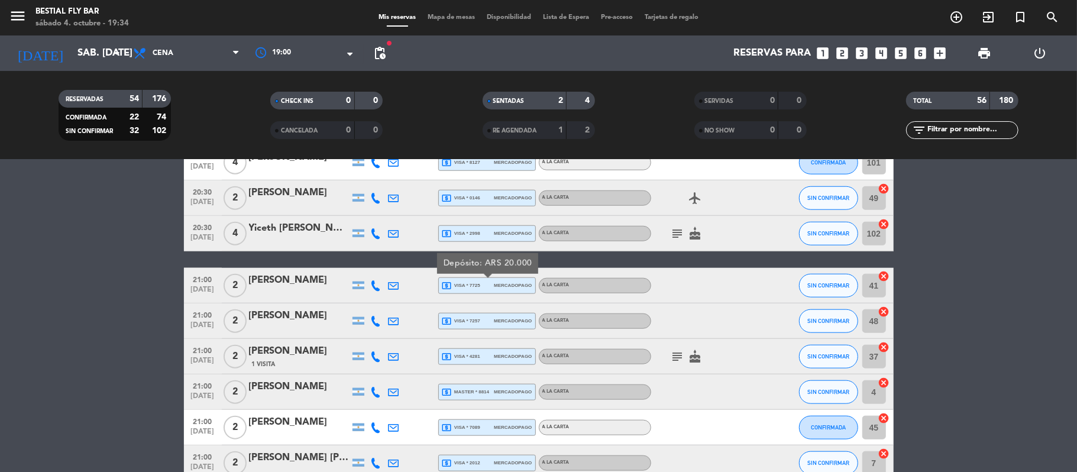
scroll to position [867, 0]
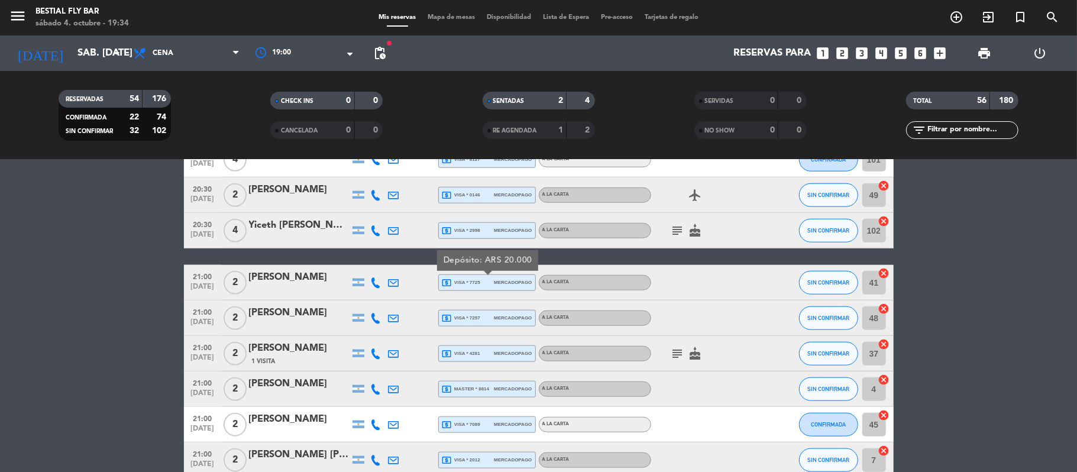
click at [474, 315] on span "local_atm visa * 7257" at bounding box center [461, 318] width 38 height 11
click at [472, 355] on span "local_atm visa * 4281" at bounding box center [461, 353] width 38 height 11
click at [477, 389] on span "local_atm master * 8814" at bounding box center [466, 389] width 48 height 11
click at [485, 427] on div "local_atm visa * 7089 mercadopago" at bounding box center [487, 424] width 90 height 15
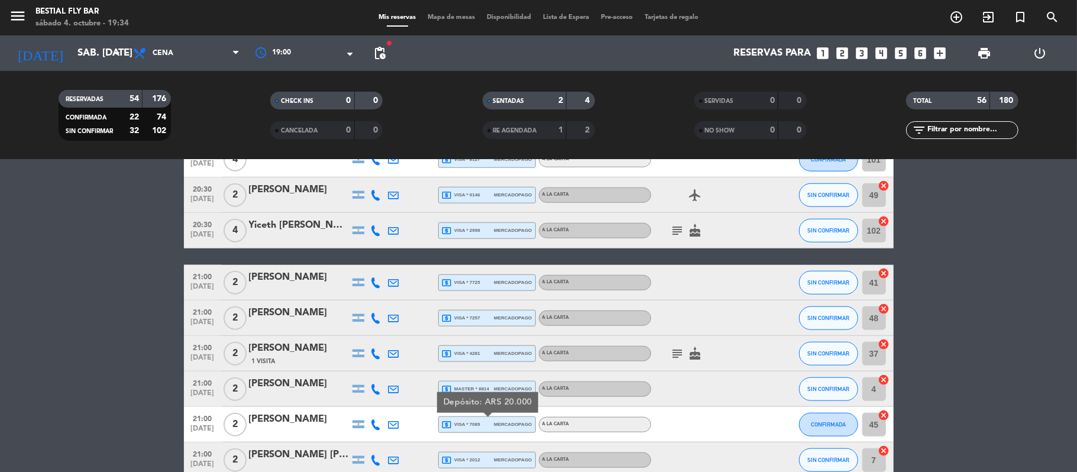
scroll to position [1025, 0]
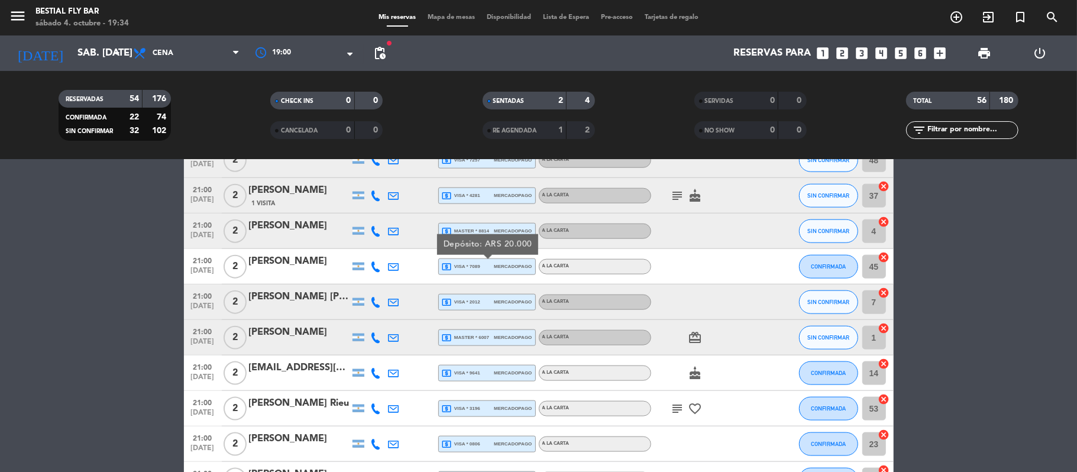
click at [485, 301] on div "local_atm visa * 2012 mercadopago" at bounding box center [487, 301] width 90 height 15
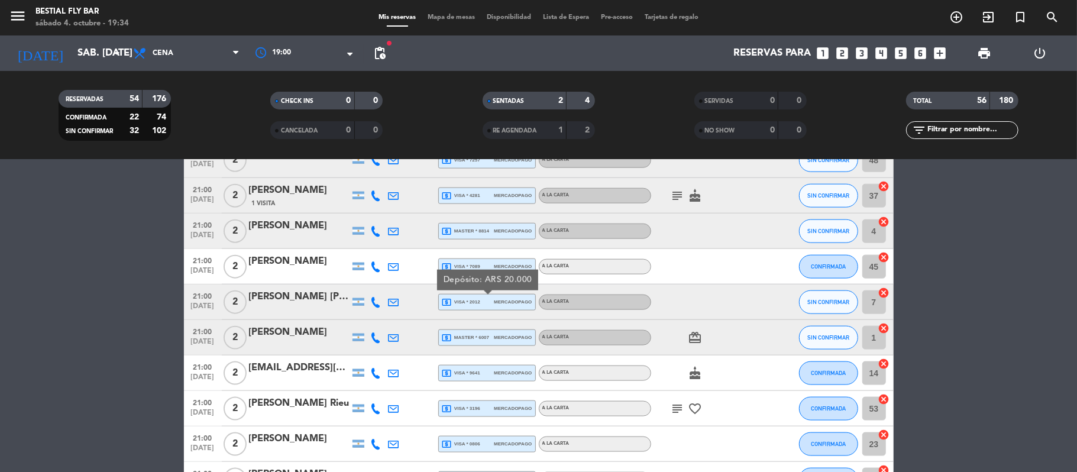
click at [483, 339] on span "local_atm master * 6007" at bounding box center [466, 337] width 48 height 11
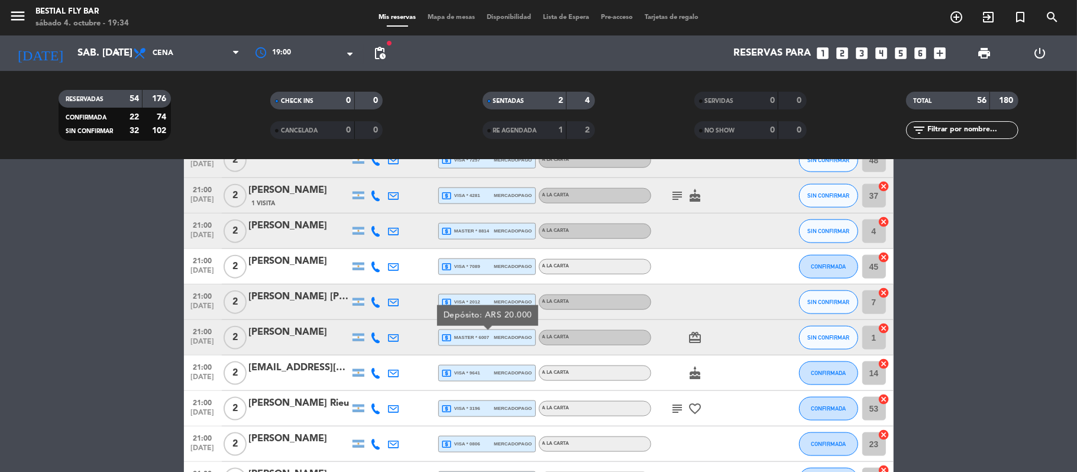
click at [466, 370] on span "local_atm visa * 9641" at bounding box center [461, 373] width 38 height 11
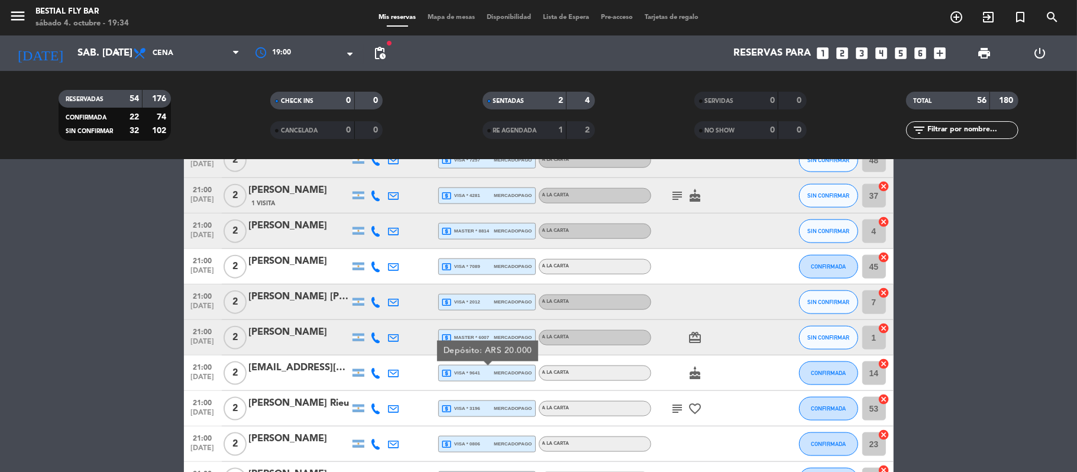
click at [464, 405] on span "local_atm visa * 3196" at bounding box center [461, 408] width 38 height 11
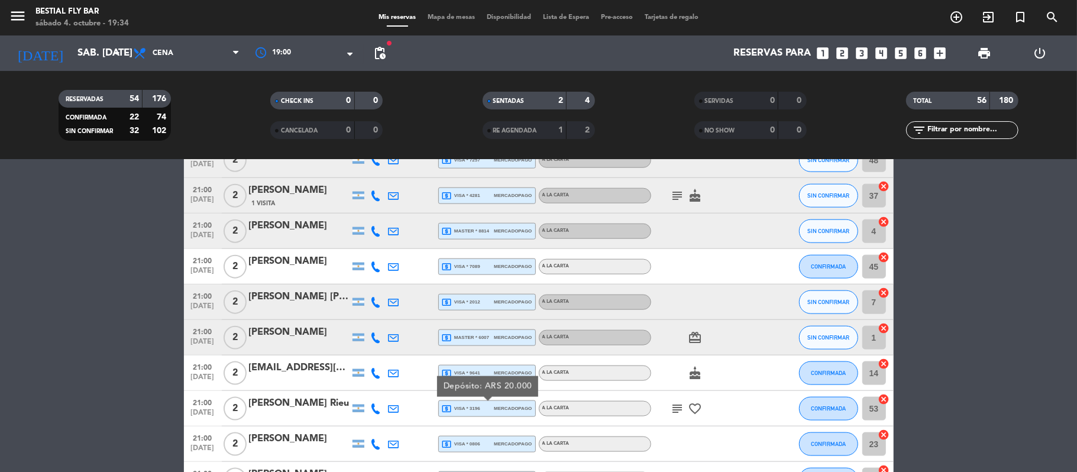
scroll to position [1103, 0]
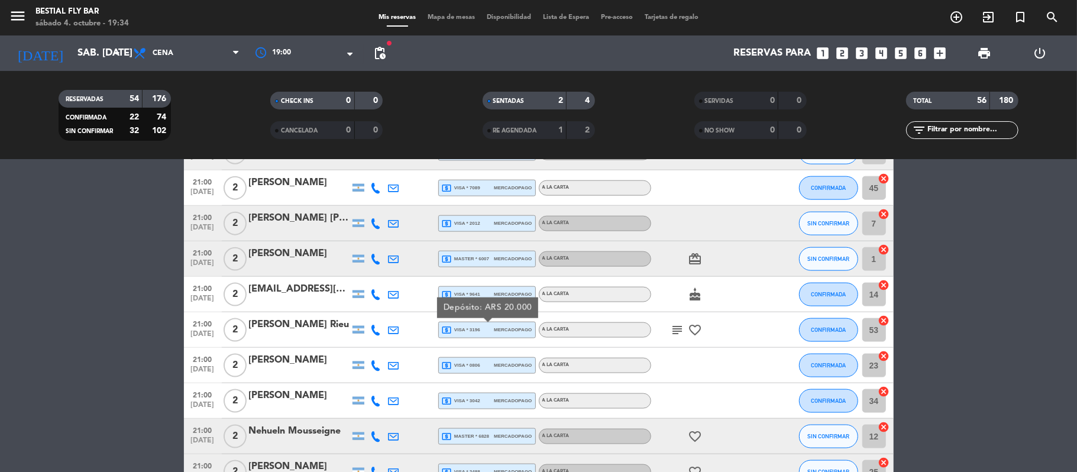
click at [474, 367] on span "local_atm visa * 0806" at bounding box center [461, 365] width 38 height 11
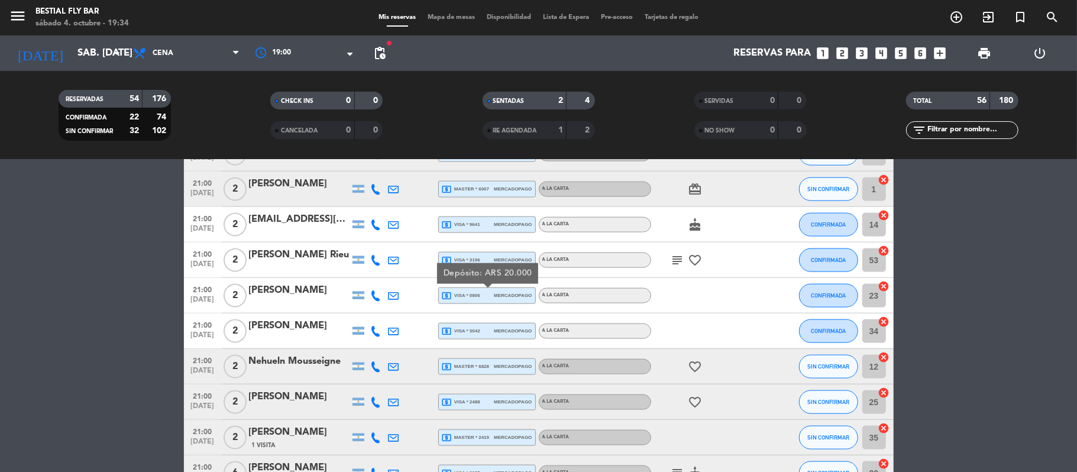
scroll to position [1182, 0]
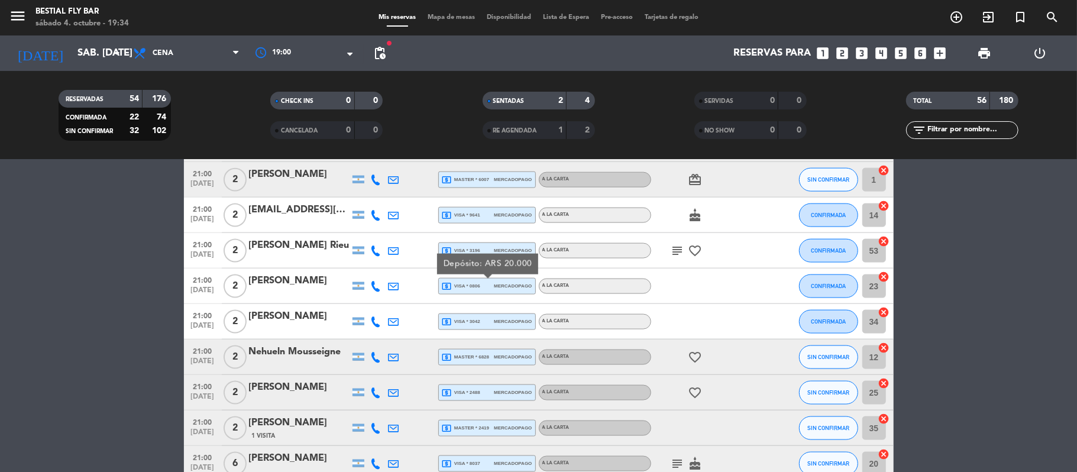
click at [477, 325] on span "local_atm visa * 3042" at bounding box center [461, 321] width 38 height 11
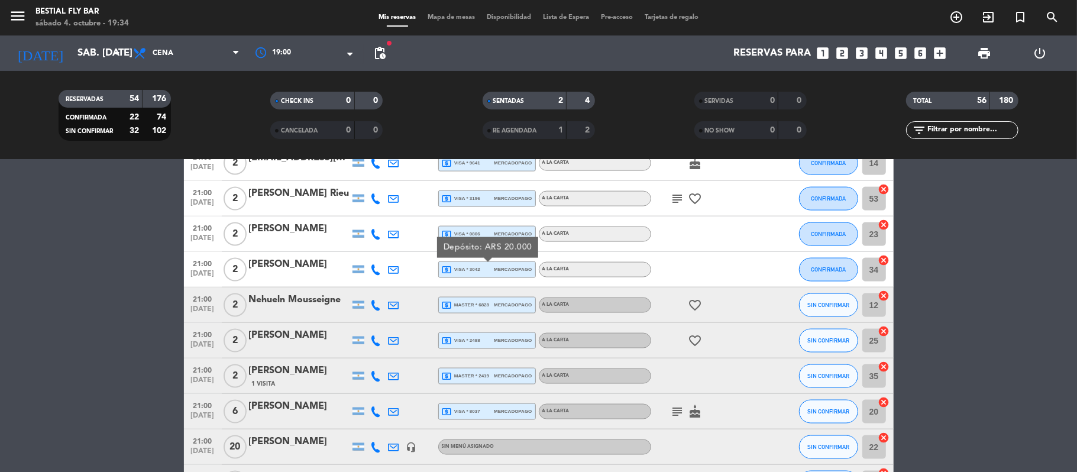
scroll to position [1261, 0]
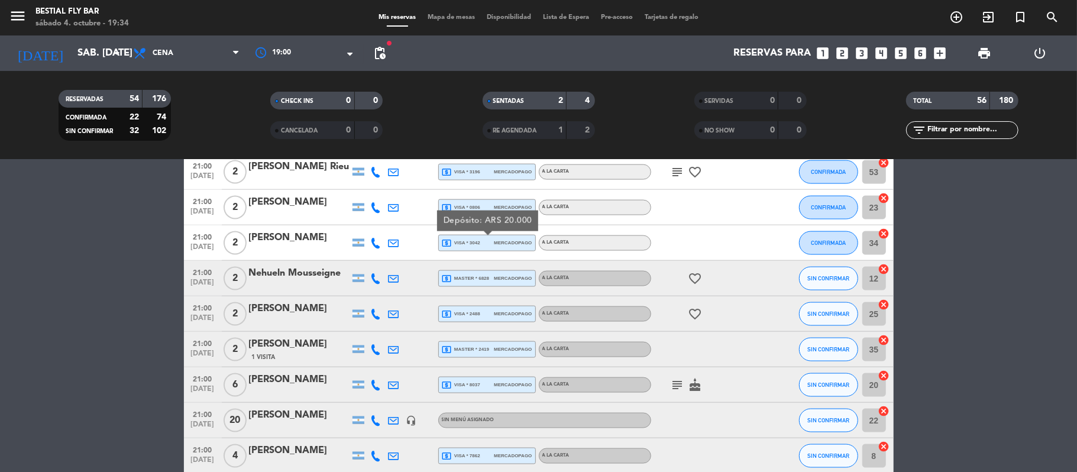
click at [484, 277] on span "local_atm master * 6828" at bounding box center [466, 278] width 48 height 11
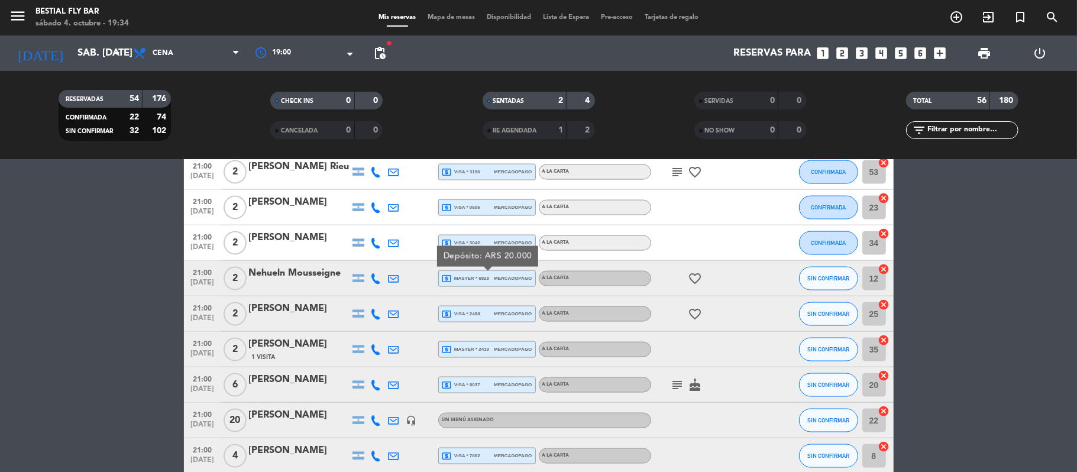
click at [473, 315] on span "local_atm visa * 2488" at bounding box center [461, 314] width 38 height 11
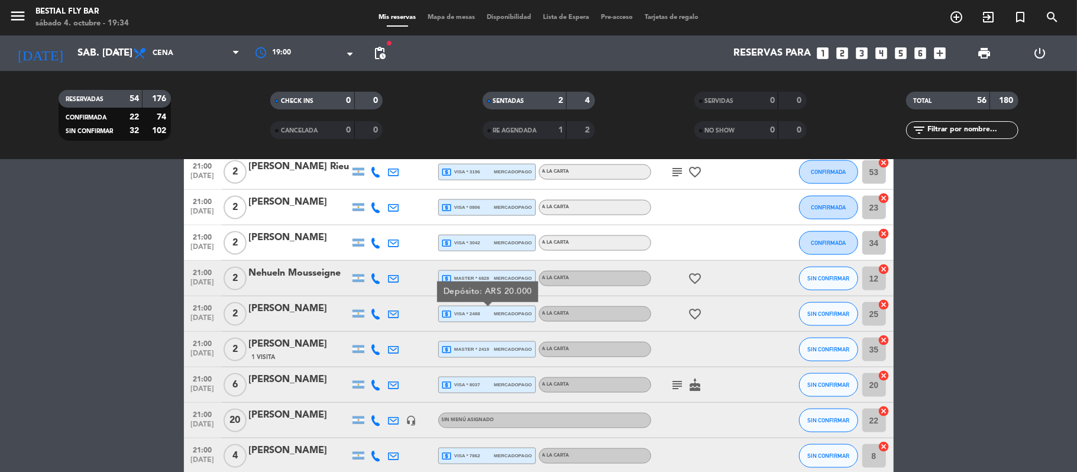
click at [473, 351] on span "local_atm master * 2419" at bounding box center [466, 349] width 48 height 11
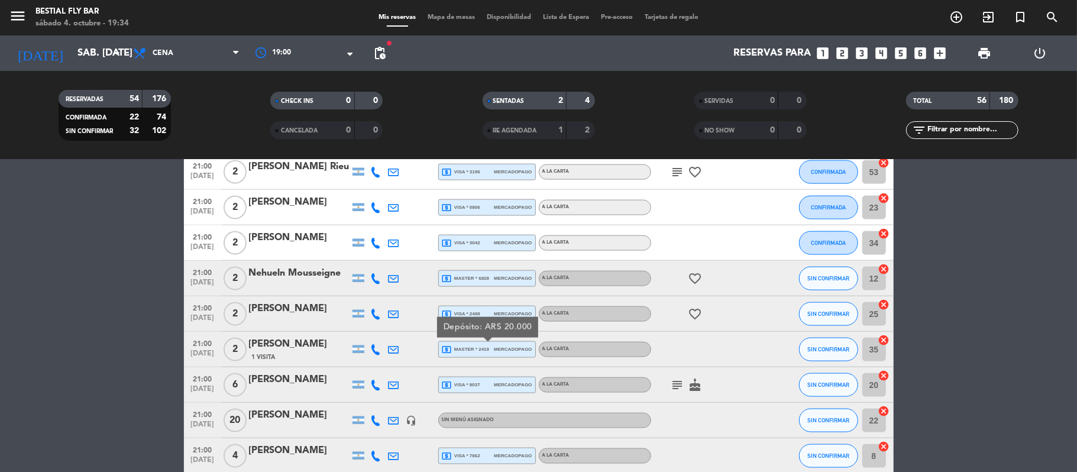
click at [472, 390] on div "local_atm visa * 8037 mercadopago" at bounding box center [487, 384] width 90 height 15
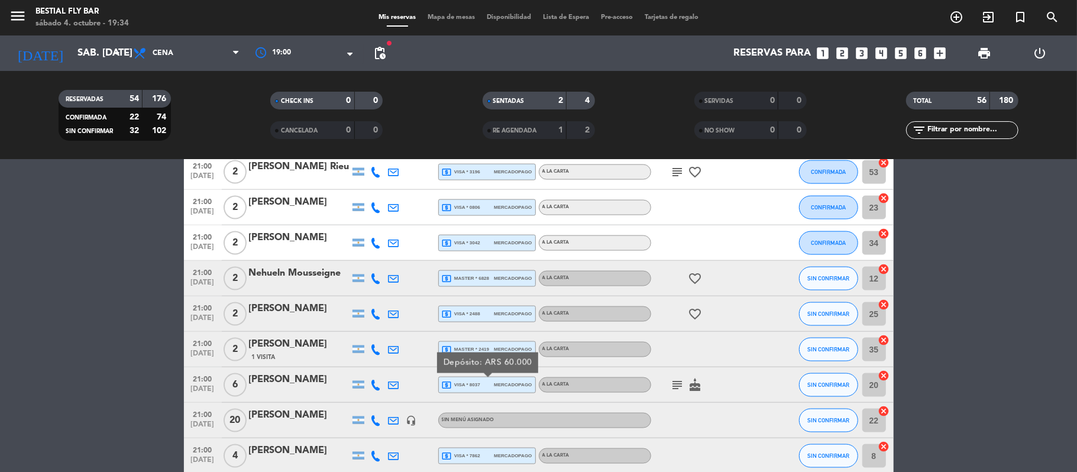
scroll to position [1340, 0]
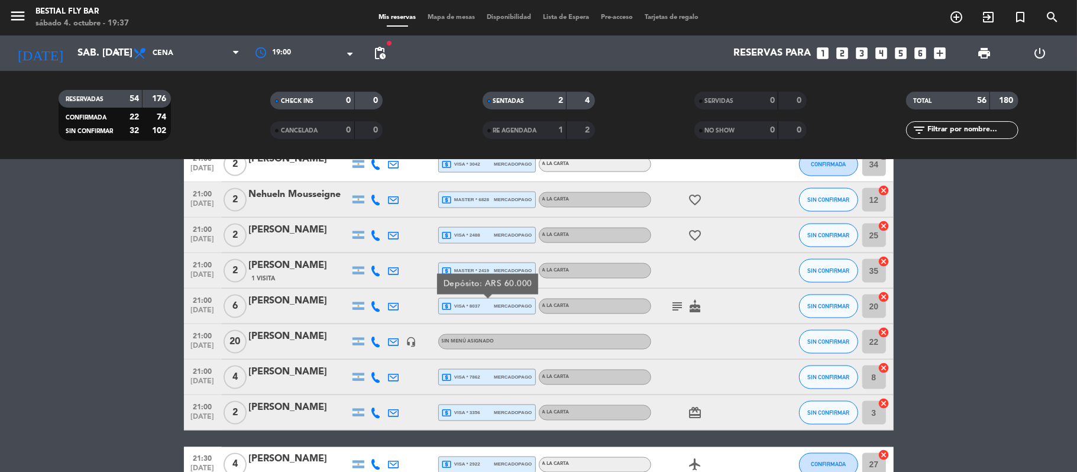
click at [486, 376] on div "local_atm visa * 7862 mercadopago" at bounding box center [487, 377] width 90 height 15
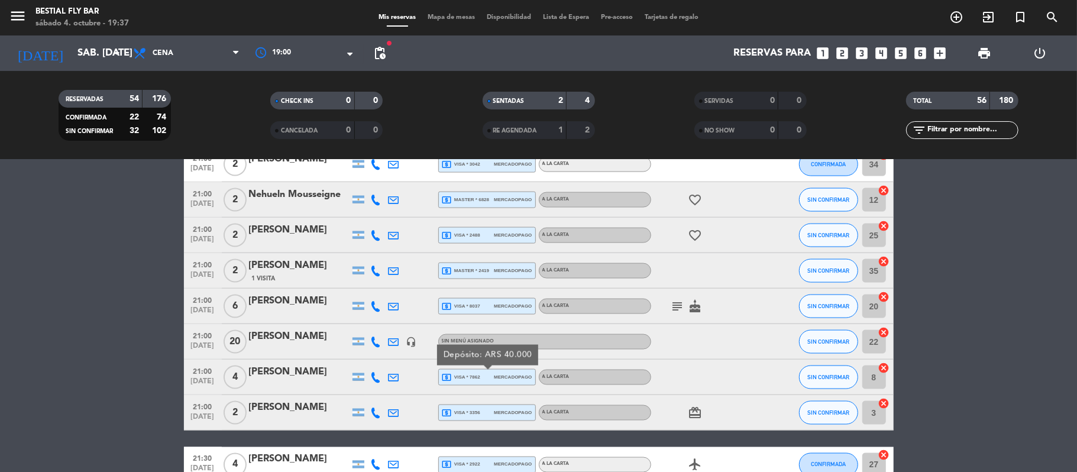
click at [477, 416] on span "local_atm visa * 3356" at bounding box center [461, 412] width 38 height 11
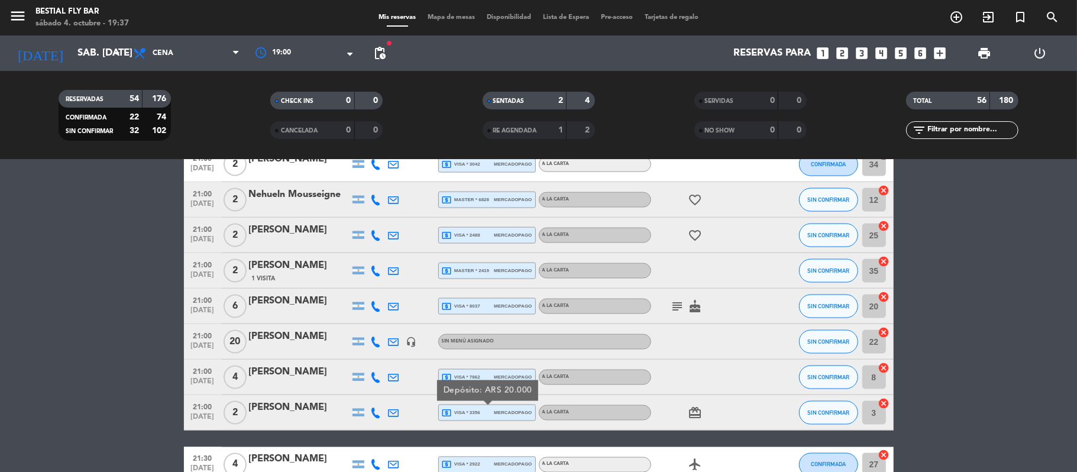
scroll to position [1576, 0]
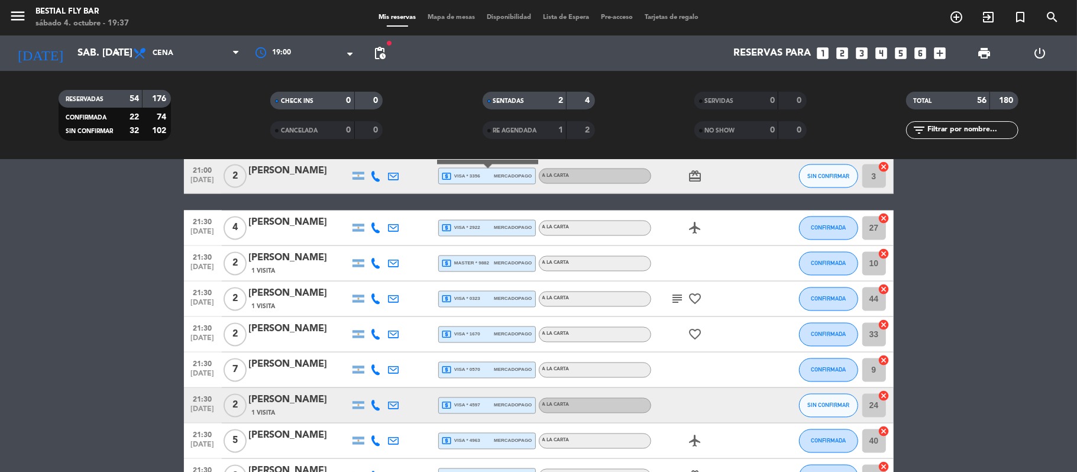
click at [466, 233] on div "local_atm visa * 2922 mercadopago" at bounding box center [487, 228] width 90 height 15
click at [469, 260] on span "local_atm master * 9882" at bounding box center [466, 263] width 48 height 11
click at [466, 299] on span "local_atm visa * 0323" at bounding box center [461, 299] width 38 height 11
click at [464, 329] on span "local_atm visa * 1670" at bounding box center [461, 334] width 38 height 11
click at [466, 370] on span "local_atm visa * 0570" at bounding box center [461, 370] width 38 height 11
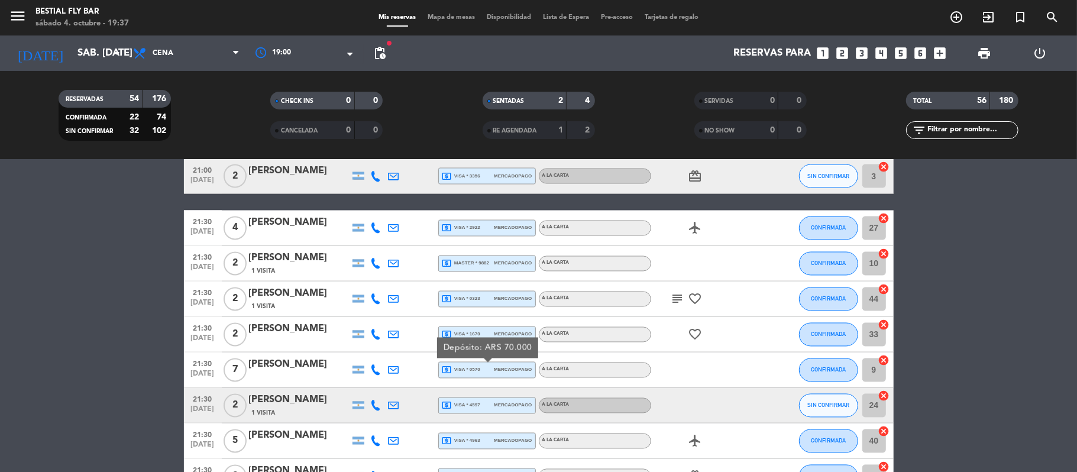
click at [467, 409] on span "local_atm visa * 4597" at bounding box center [461, 405] width 38 height 11
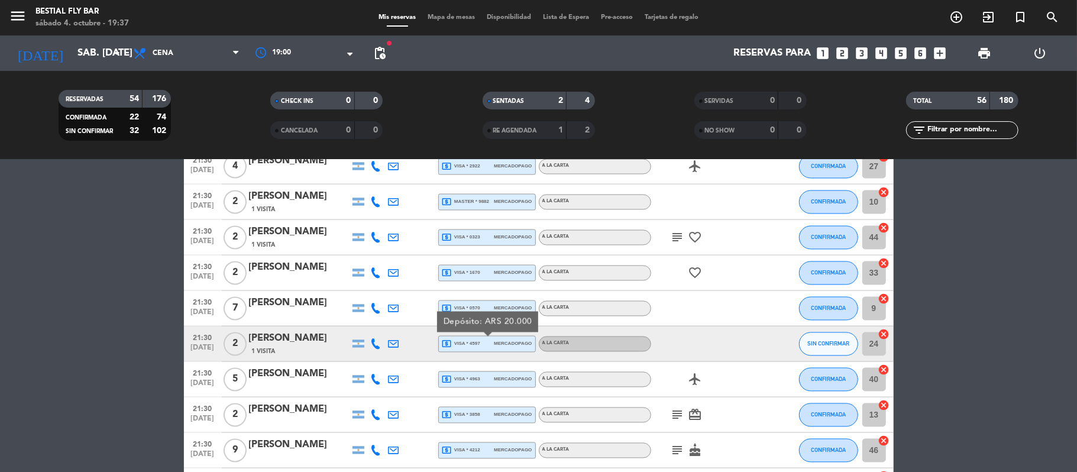
scroll to position [1655, 0]
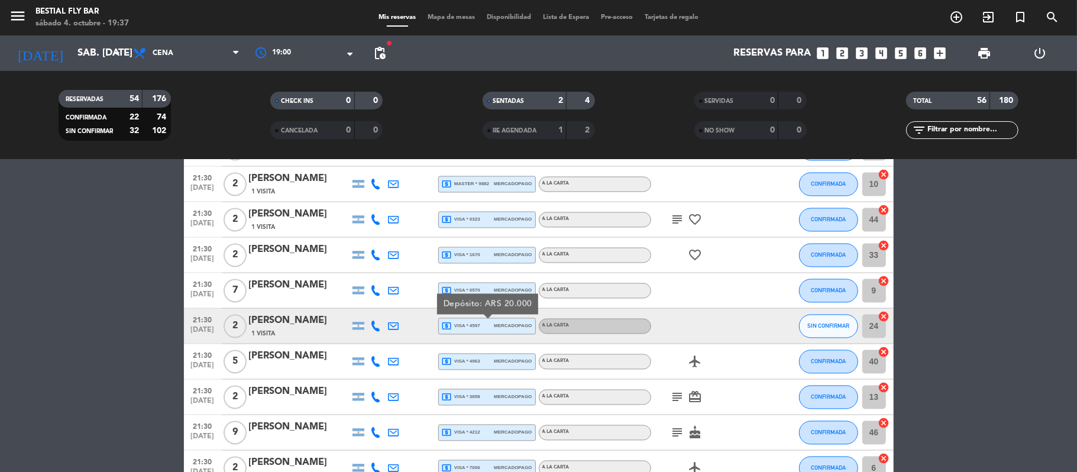
click at [464, 357] on span "local_atm visa * 4963" at bounding box center [461, 362] width 38 height 11
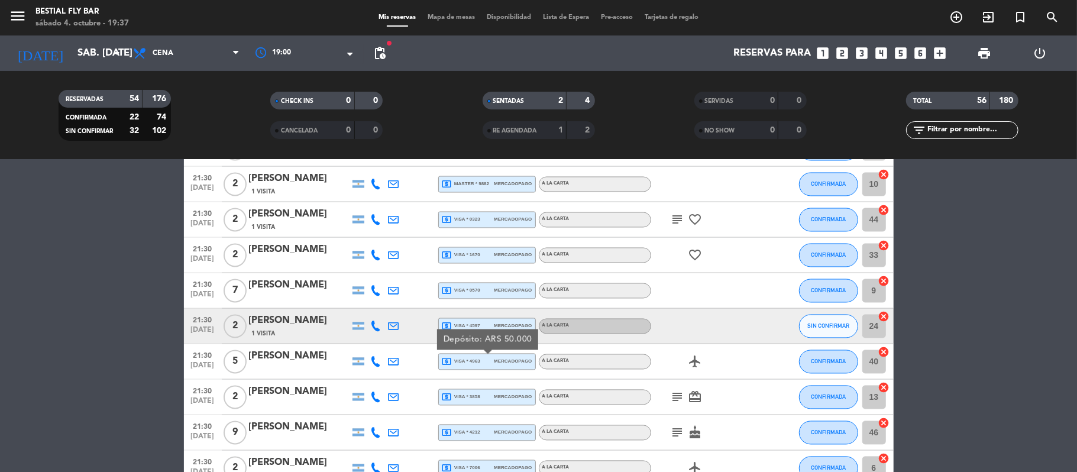
click at [476, 397] on span "local_atm visa * 3858" at bounding box center [461, 397] width 38 height 11
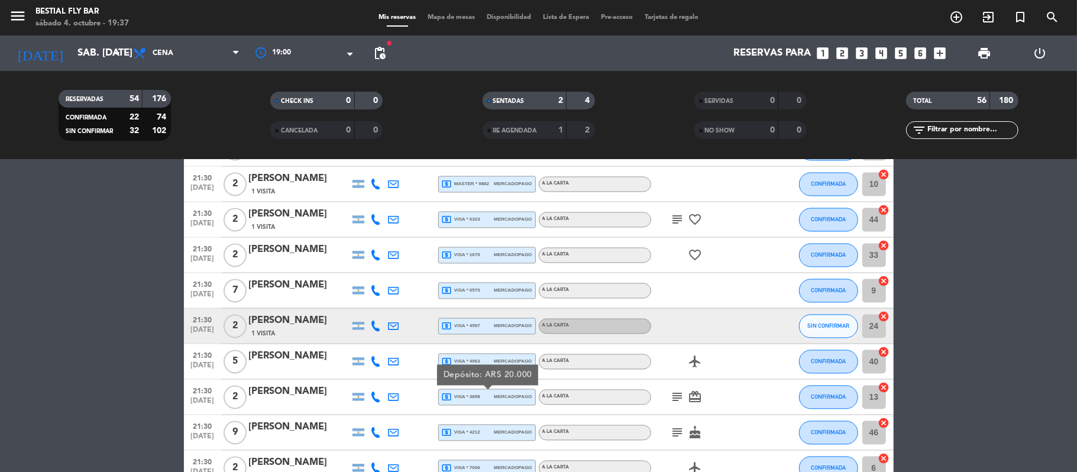
scroll to position [1734, 0]
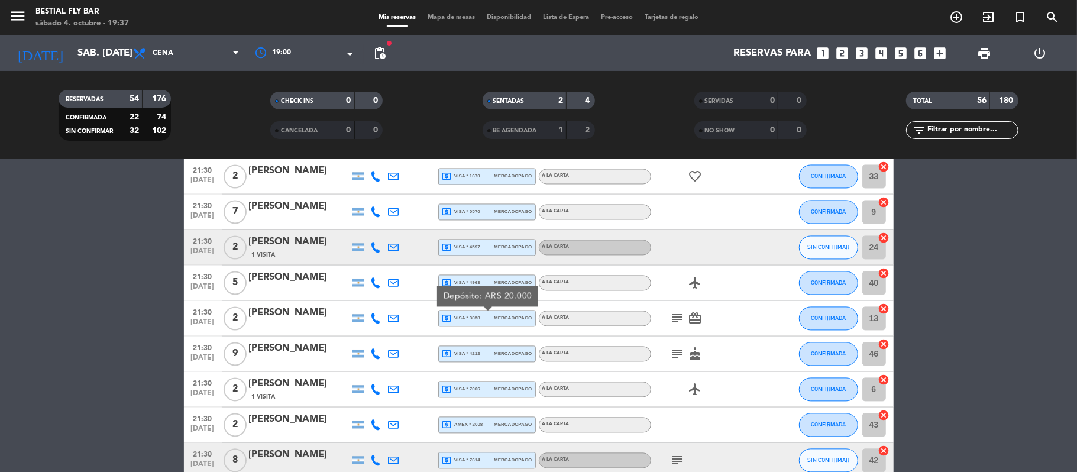
click at [460, 358] on span "local_atm visa * 4212" at bounding box center [461, 354] width 38 height 11
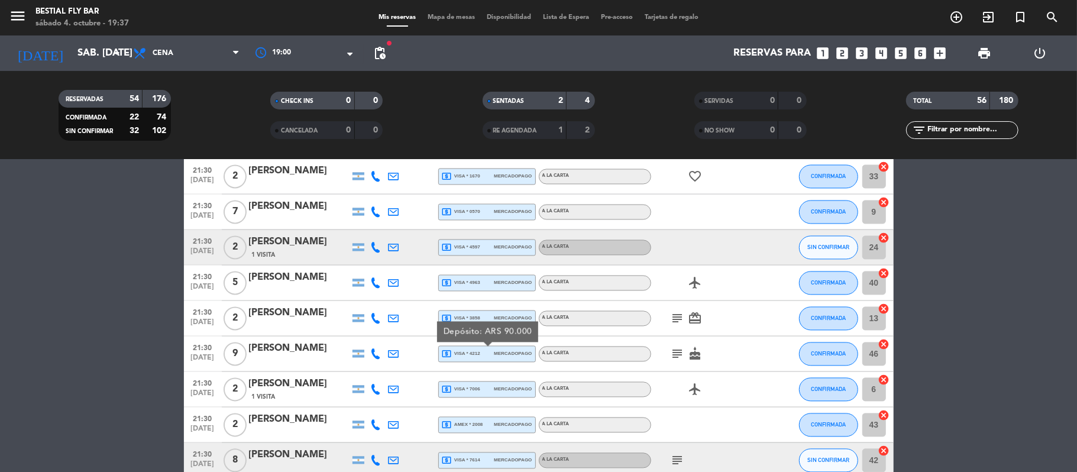
click at [458, 395] on div "local_atm visa * 7006 mercadopago" at bounding box center [487, 389] width 90 height 15
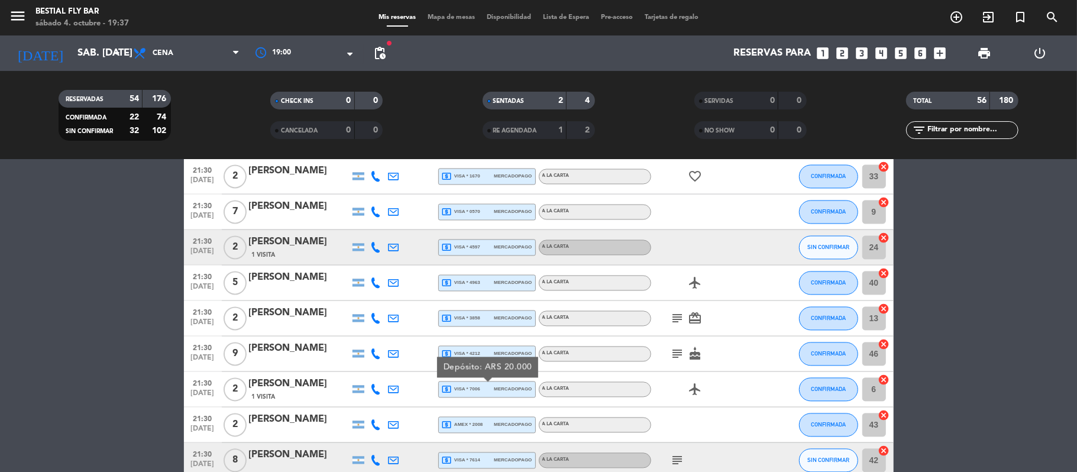
click at [455, 431] on div "local_atm amex * 2008 mercadopago" at bounding box center [487, 424] width 90 height 15
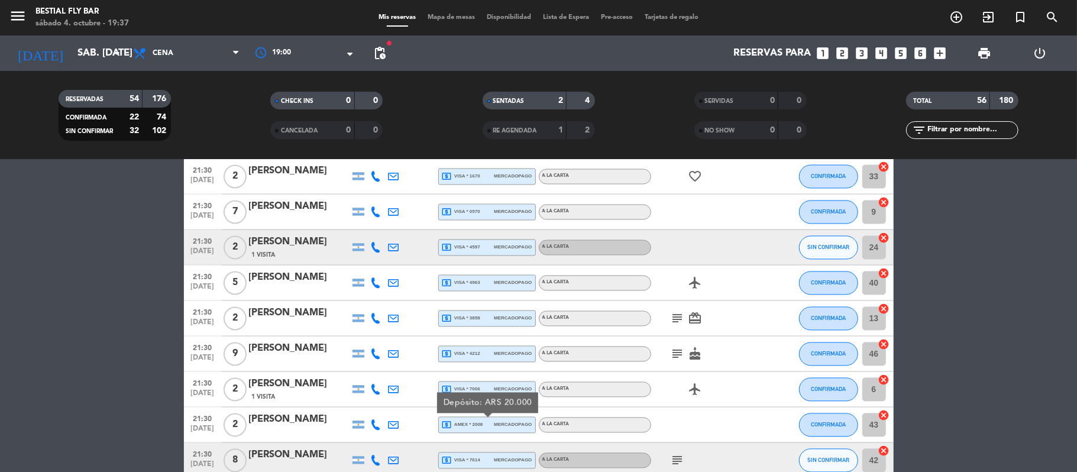
scroll to position [1813, 0]
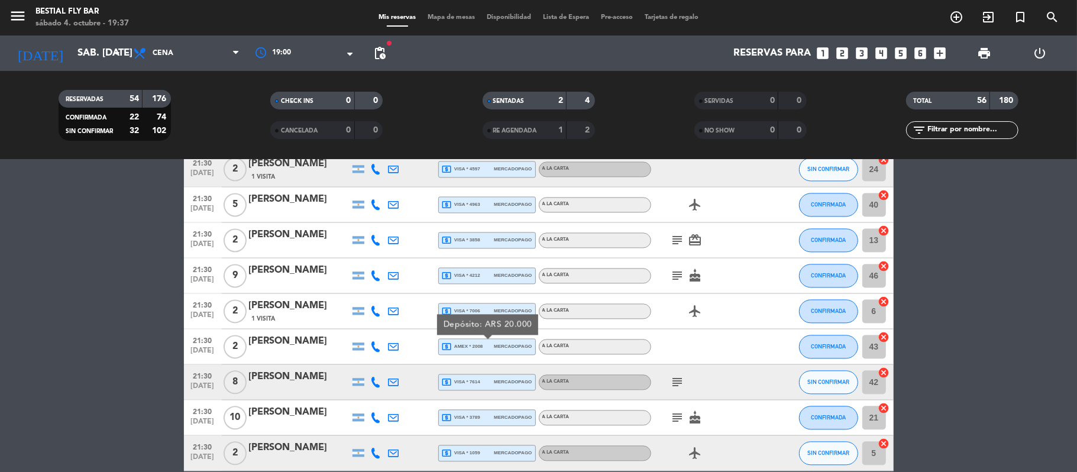
click at [504, 379] on span "mercadopago" at bounding box center [513, 382] width 38 height 8
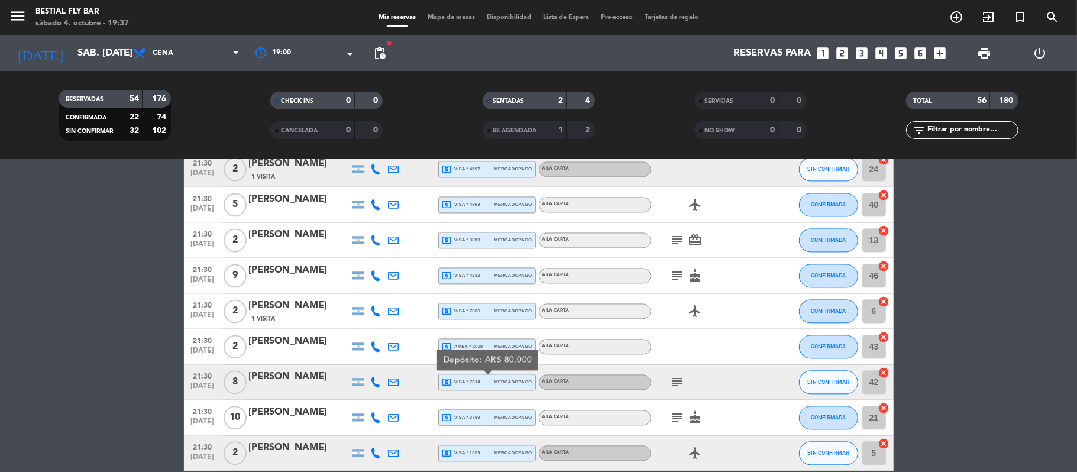
click at [474, 417] on span "local_atm visa * 3789" at bounding box center [461, 417] width 38 height 11
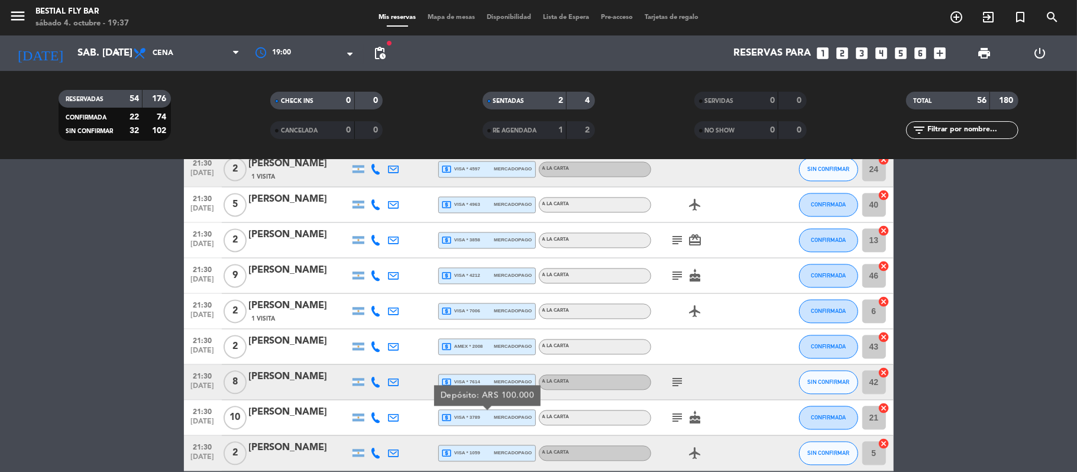
scroll to position [1869, 0]
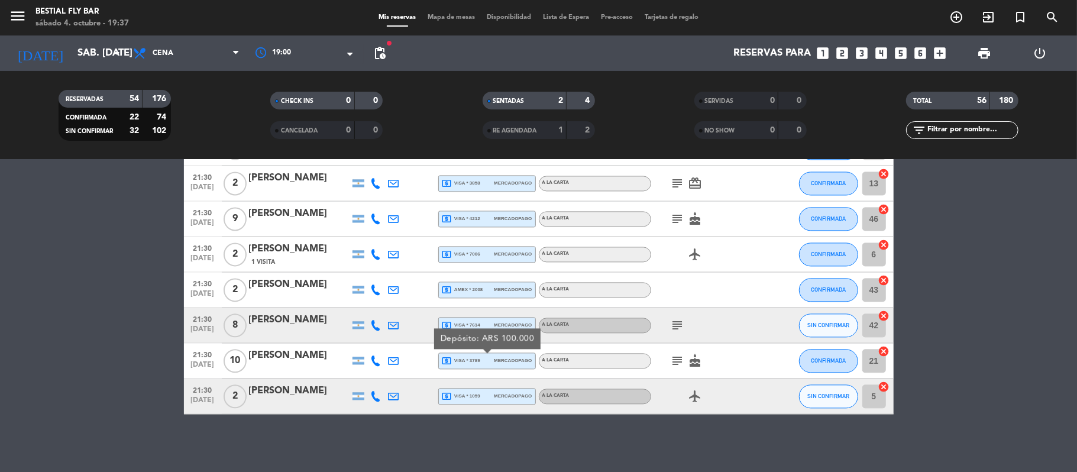
click at [478, 394] on span "local_atm visa * 1059" at bounding box center [461, 396] width 38 height 11
